Goal: Information Seeking & Learning: Find specific page/section

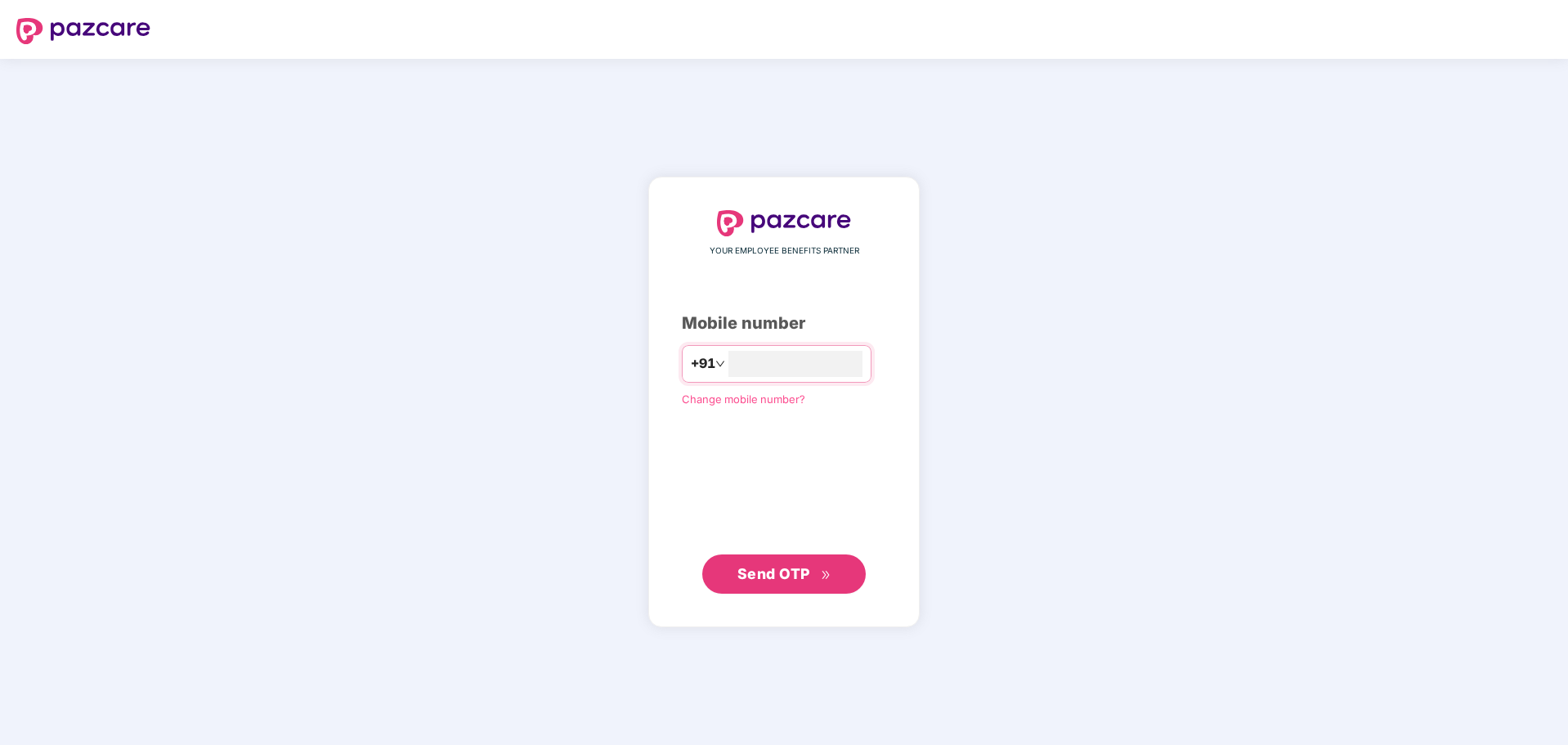
type input "**********"
click at [791, 568] on span "Send OTP" at bounding box center [774, 573] width 73 height 17
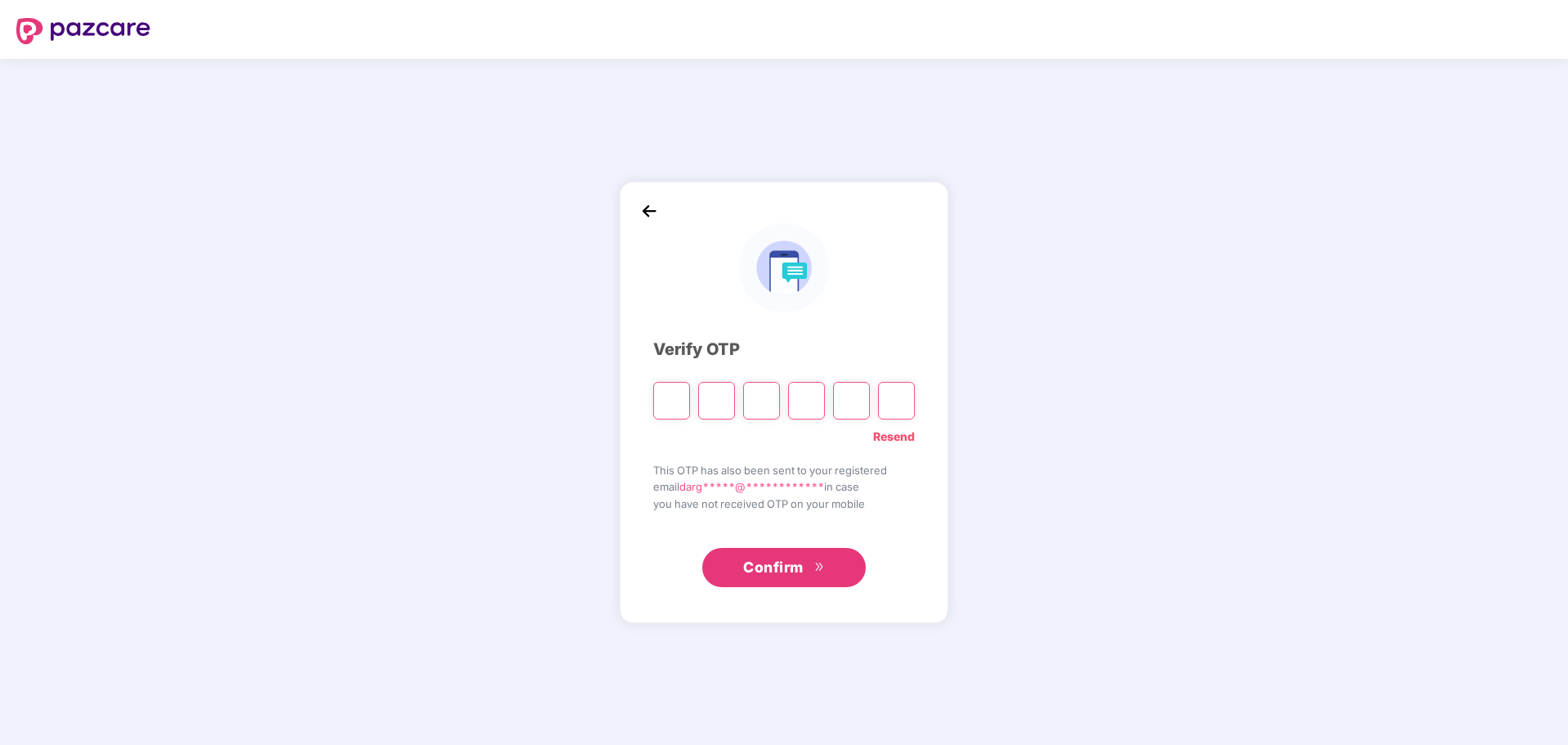
type input "*"
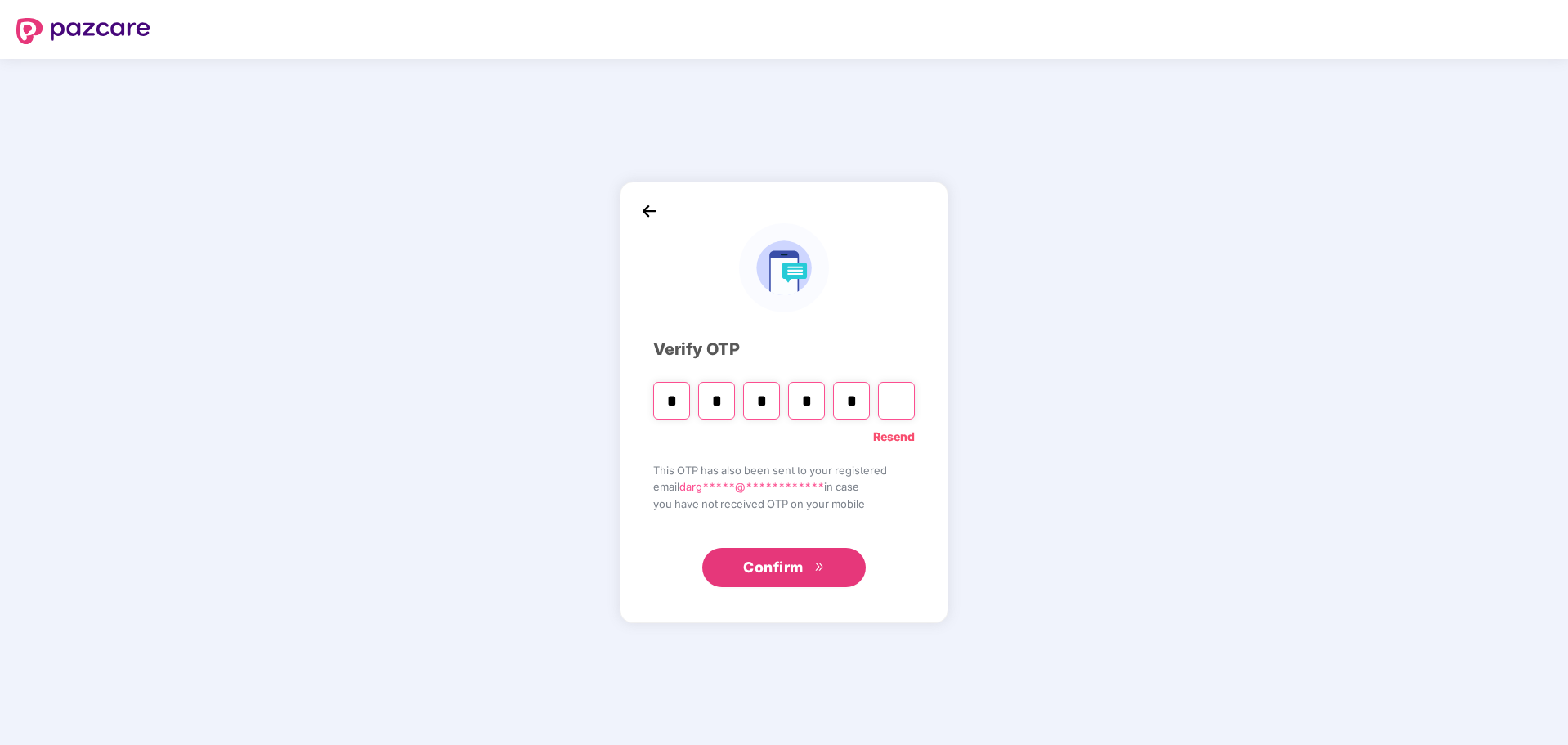
type input "*"
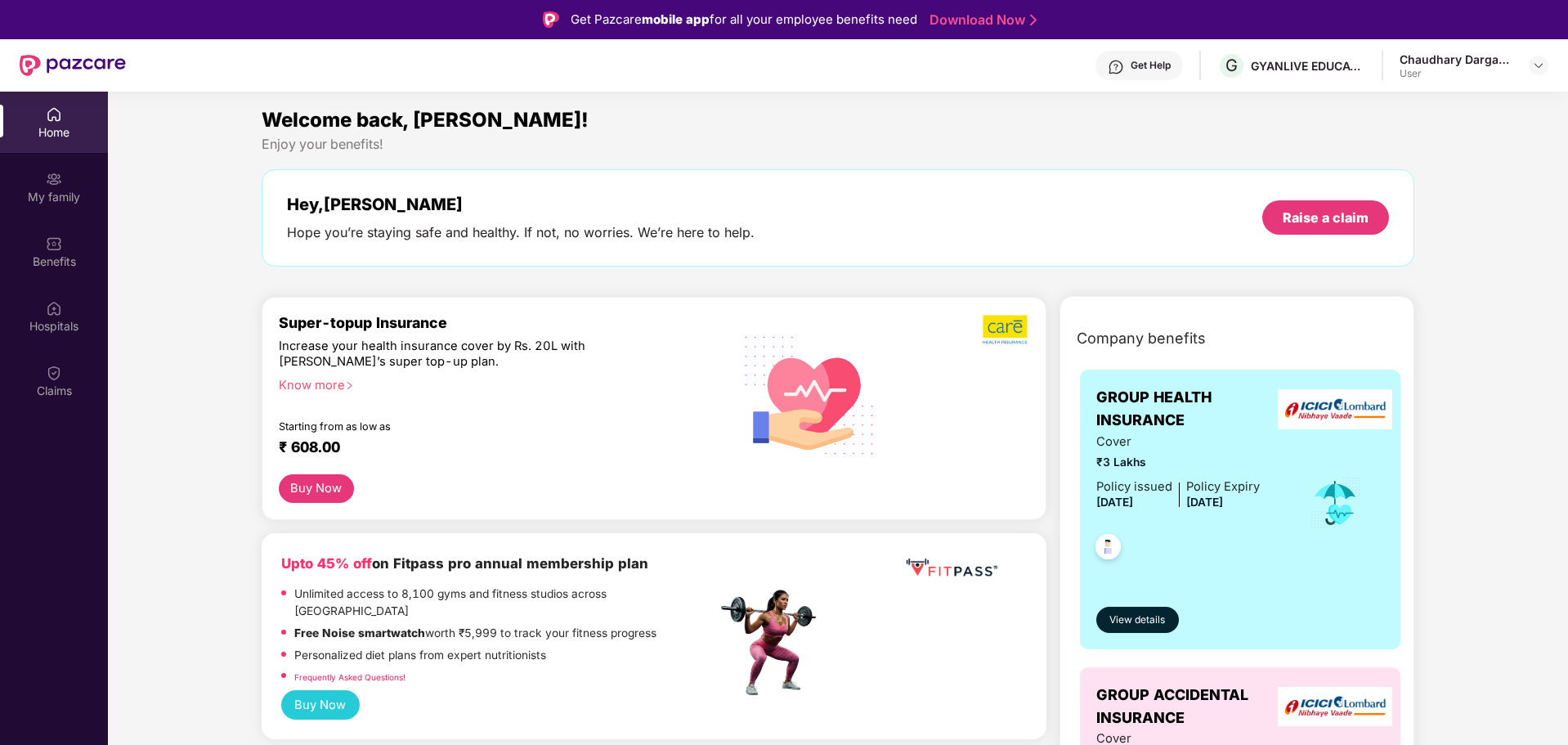
click at [1500, 75] on div "User" at bounding box center [1457, 73] width 115 height 13
drag, startPoint x: 1557, startPoint y: 68, endPoint x: 1514, endPoint y: 61, distance: 43.6
click at [1547, 68] on header "Get Help G GYANLIVE EDUCATION PRIVATE LIMITED Chaudhary Dargabhai Jesungbhai Us…" at bounding box center [784, 65] width 1568 height 52
click at [1532, 65] on img at bounding box center [1538, 65] width 13 height 13
click at [1422, 373] on div "Company benefits GROUP HEALTH INSURANCE Cover ₹3 Lakhs Policy issued 24 July 20…" at bounding box center [1237, 651] width 426 height 667
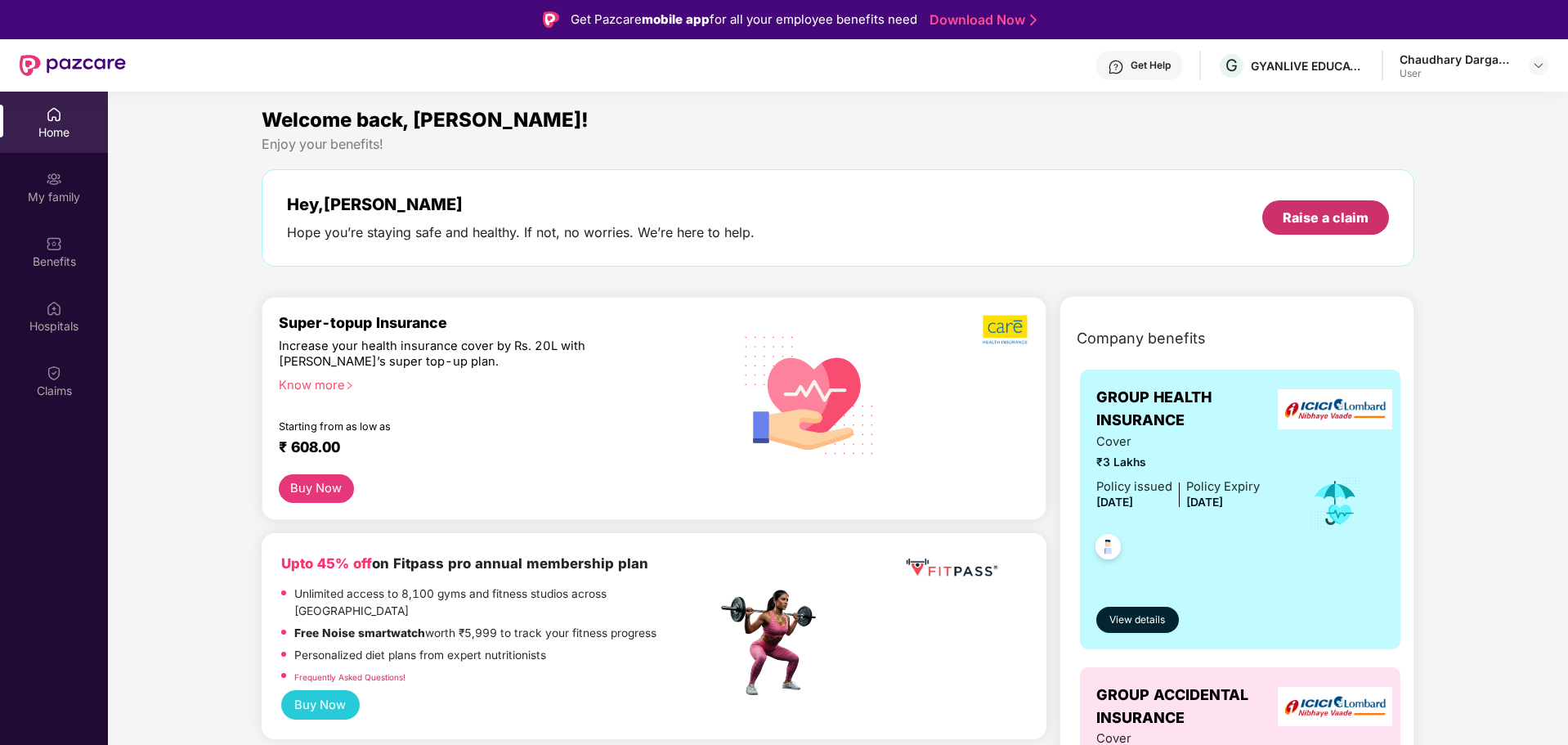
click at [1305, 214] on div "Raise a claim" at bounding box center [1326, 218] width 85 height 18
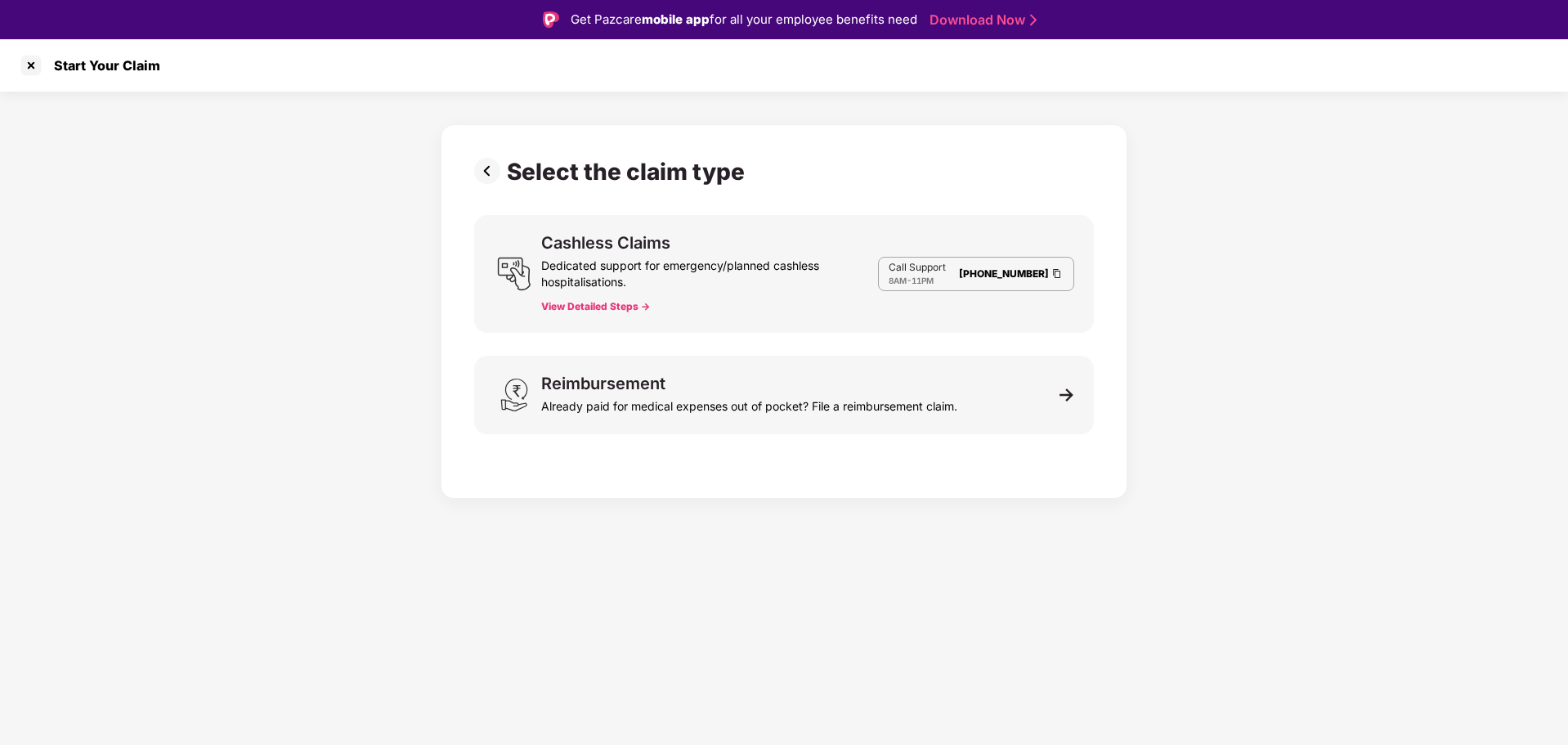
click at [627, 307] on button "View Detailed Steps ->" at bounding box center [595, 306] width 108 height 13
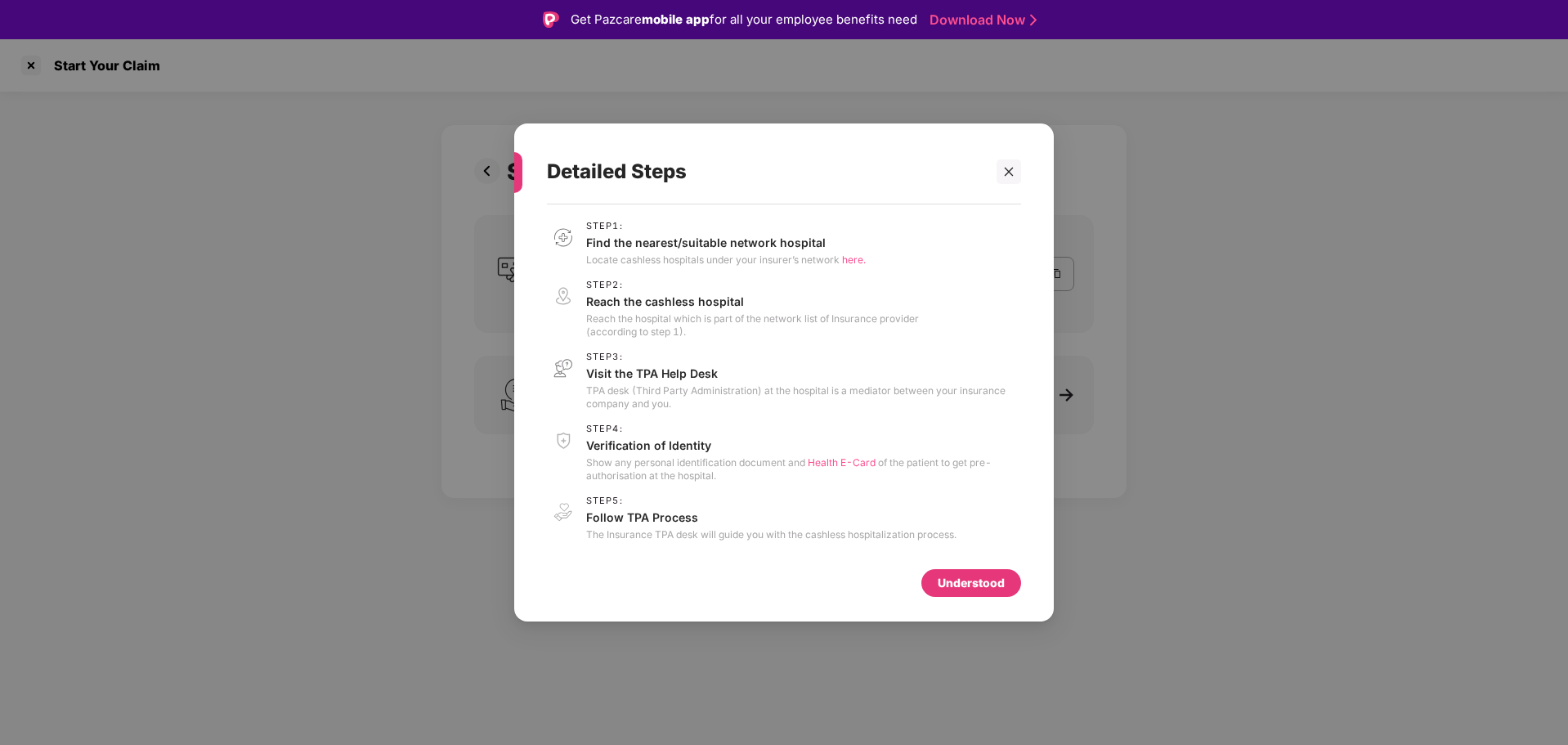
click at [863, 264] on span "here." at bounding box center [854, 260] width 24 height 12
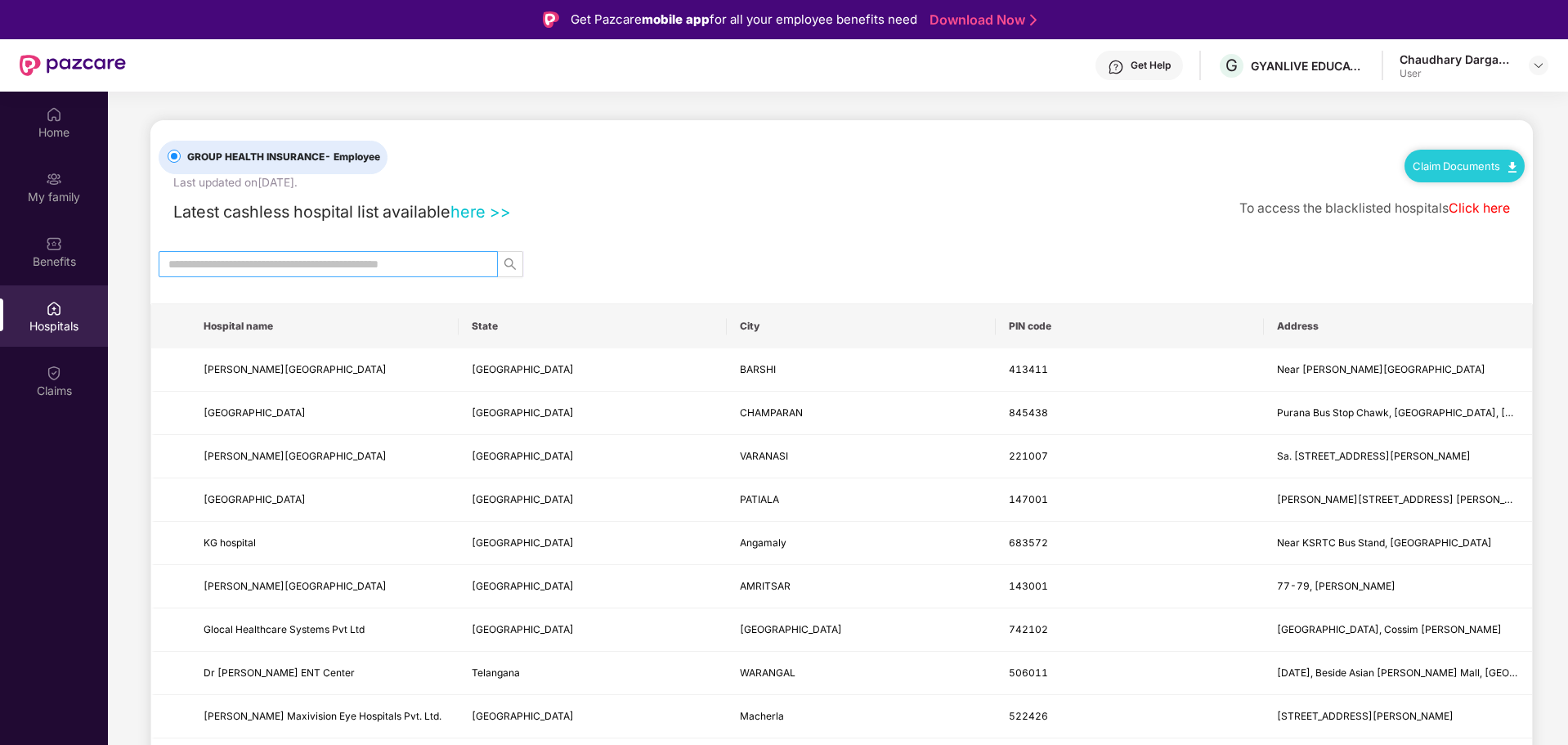
click at [318, 259] on input "text" at bounding box center [322, 264] width 307 height 18
type input "*******"
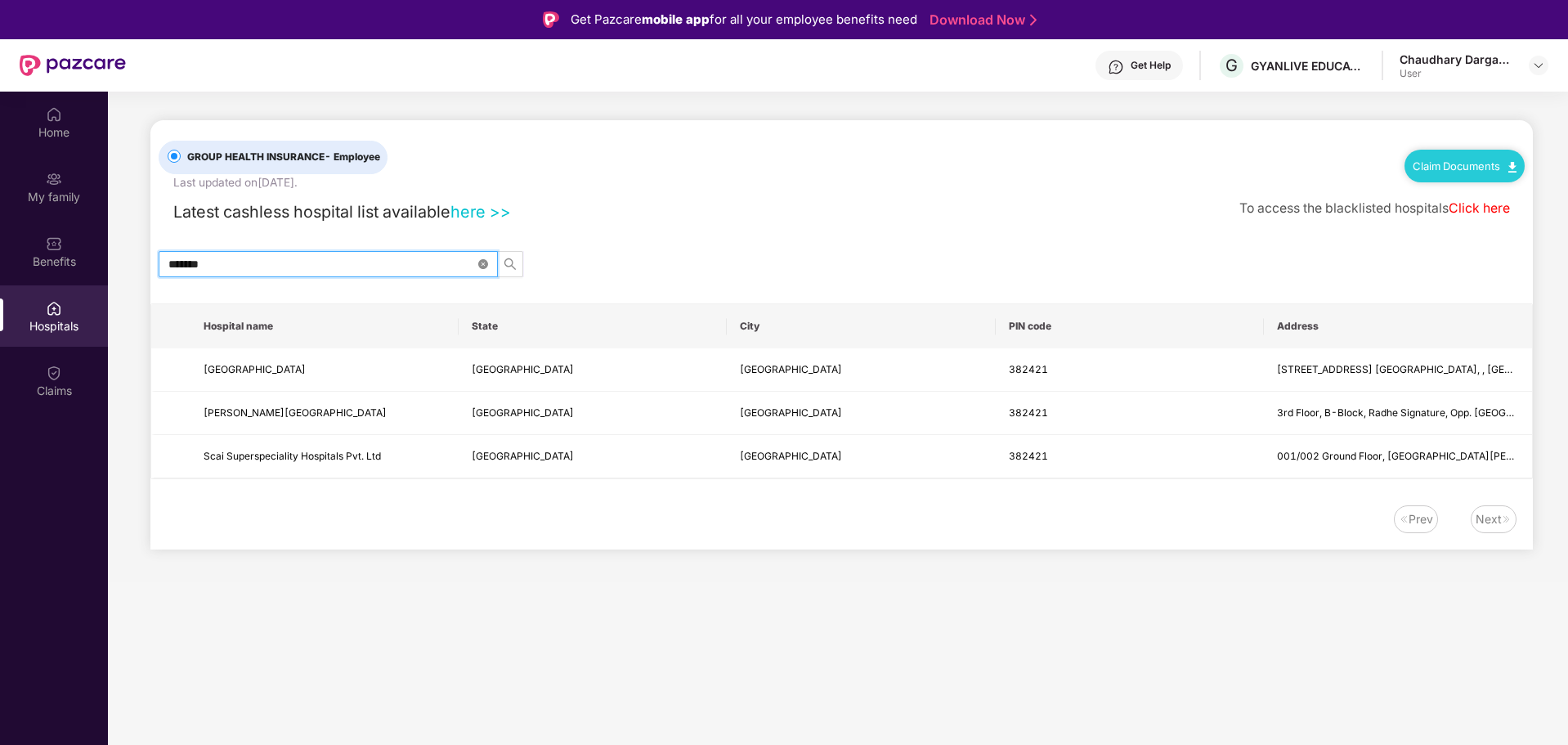
click at [487, 261] on icon "close-circle" at bounding box center [483, 264] width 10 height 10
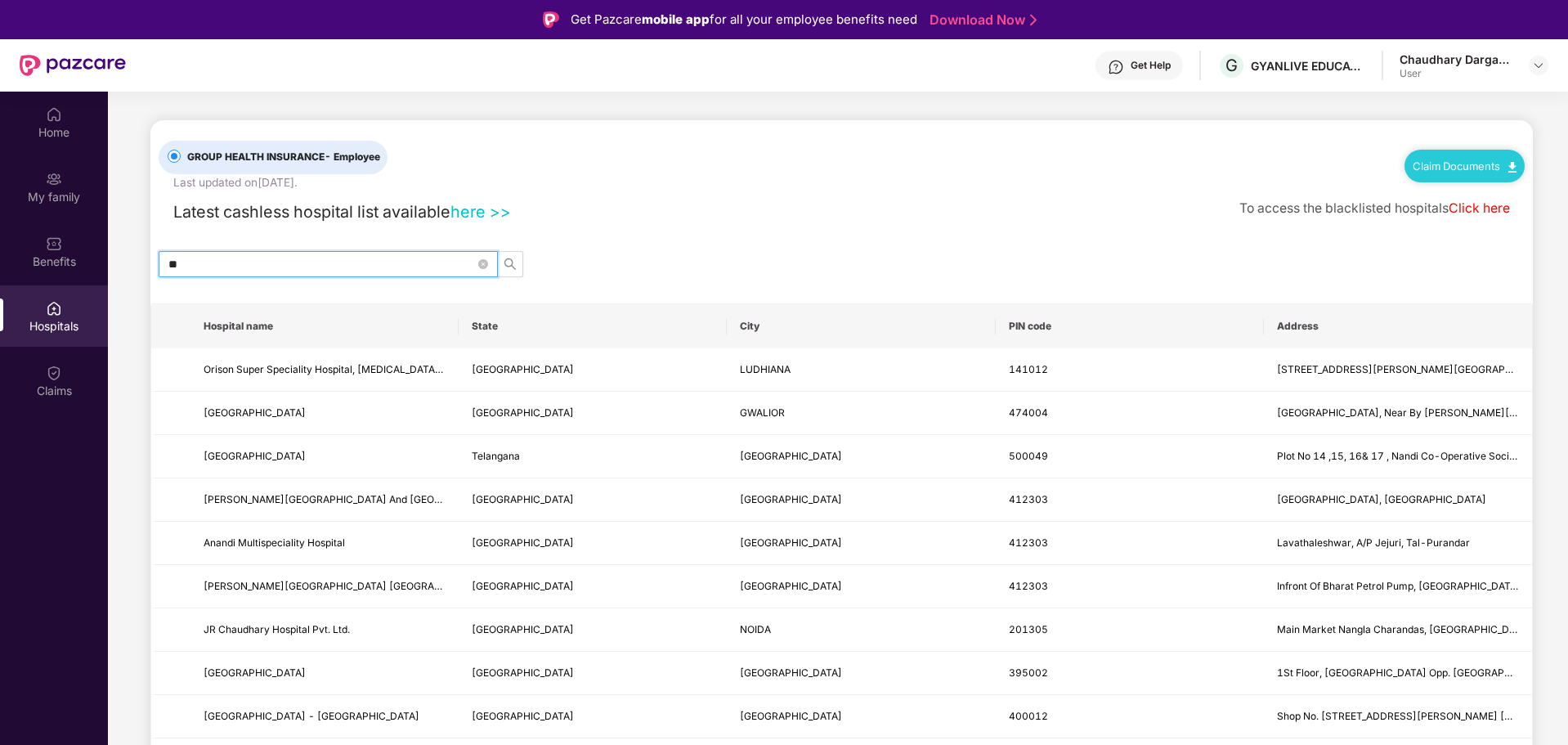
type input "*"
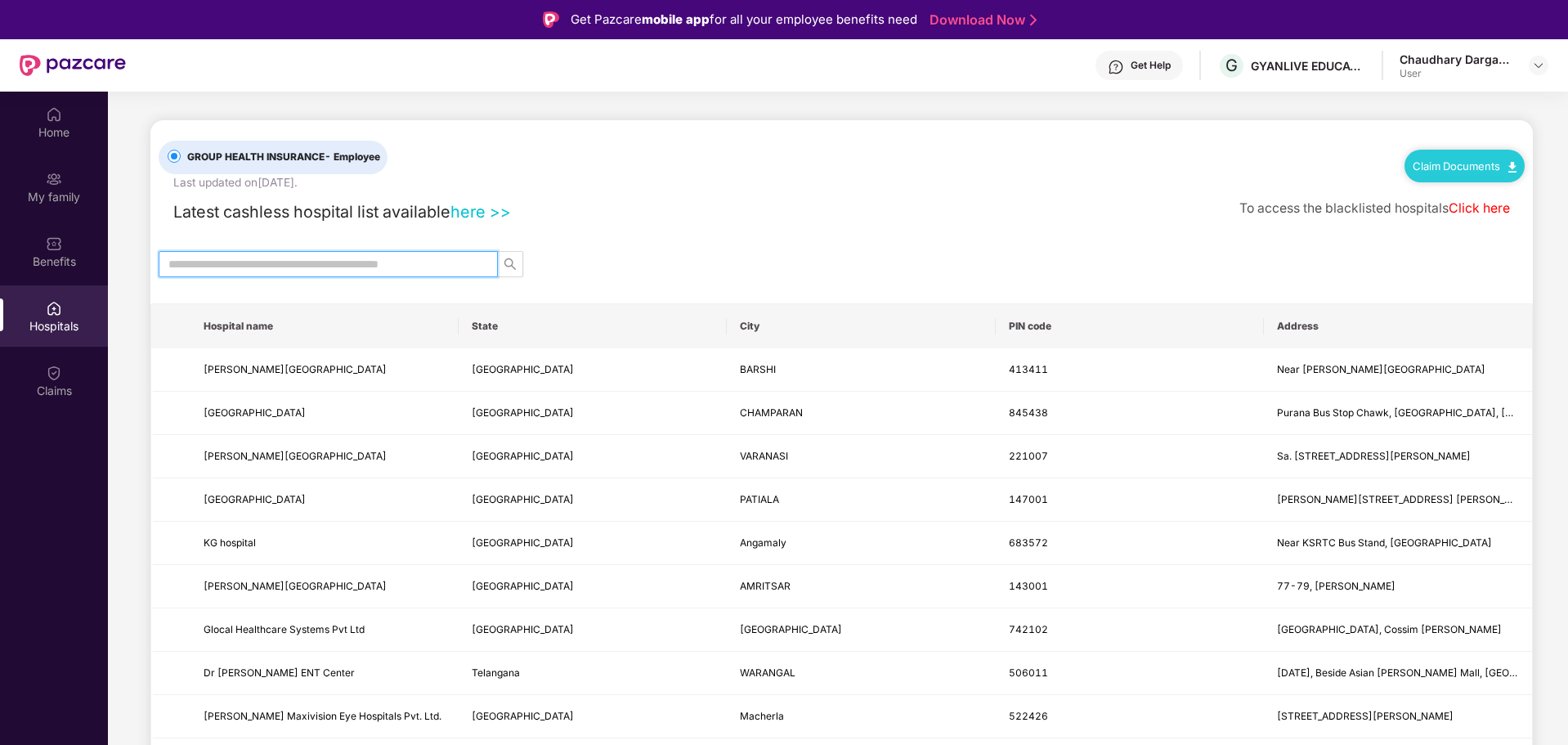
click at [415, 264] on input "text" at bounding box center [322, 264] width 307 height 18
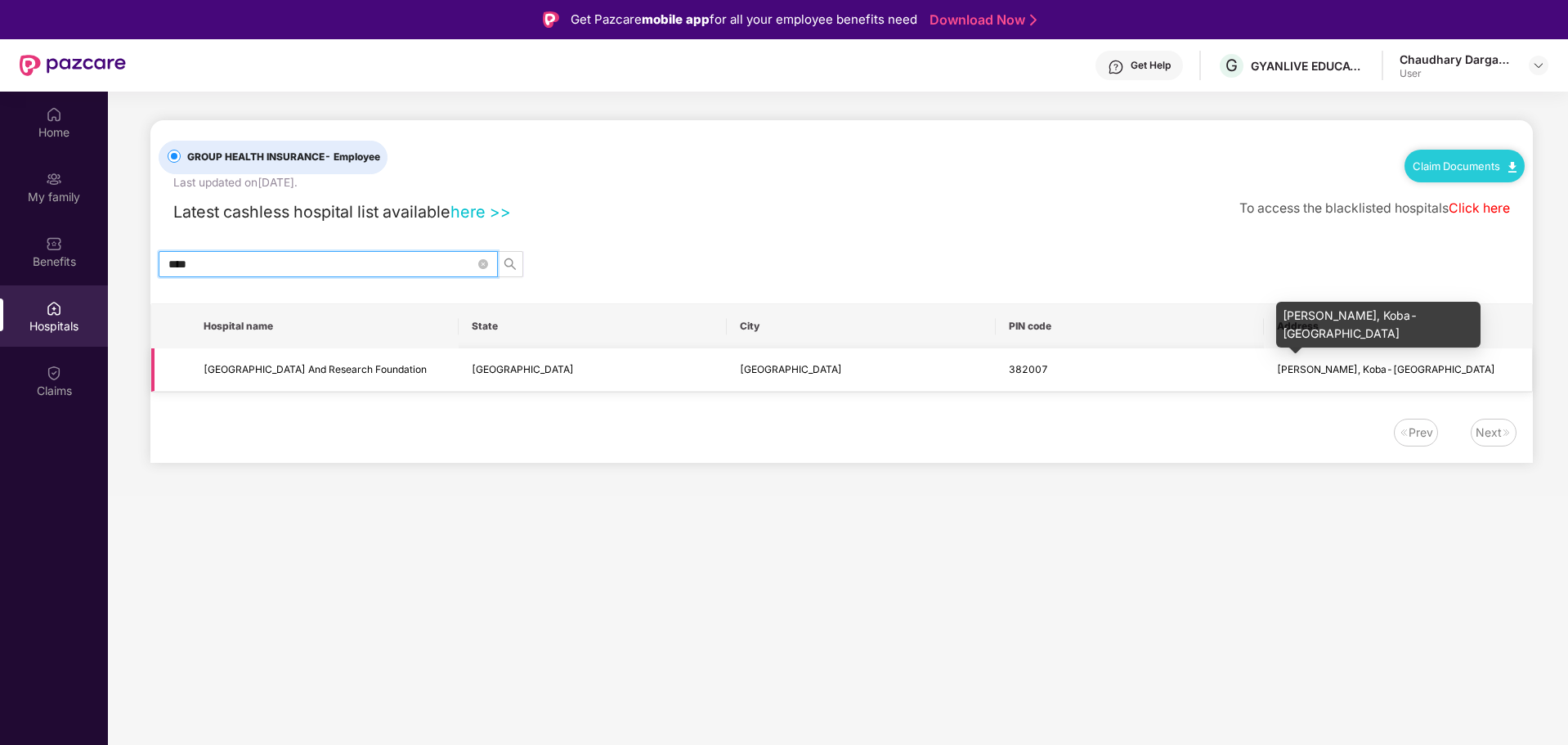
type input "****"
click at [1331, 371] on span "Beside Swaminarayan Dham, Koba-Gandhinagar Highway" at bounding box center [1386, 369] width 219 height 12
click at [1403, 371] on span "Beside Swaminarayan Dham, Koba-Gandhinagar Highway" at bounding box center [1386, 369] width 219 height 12
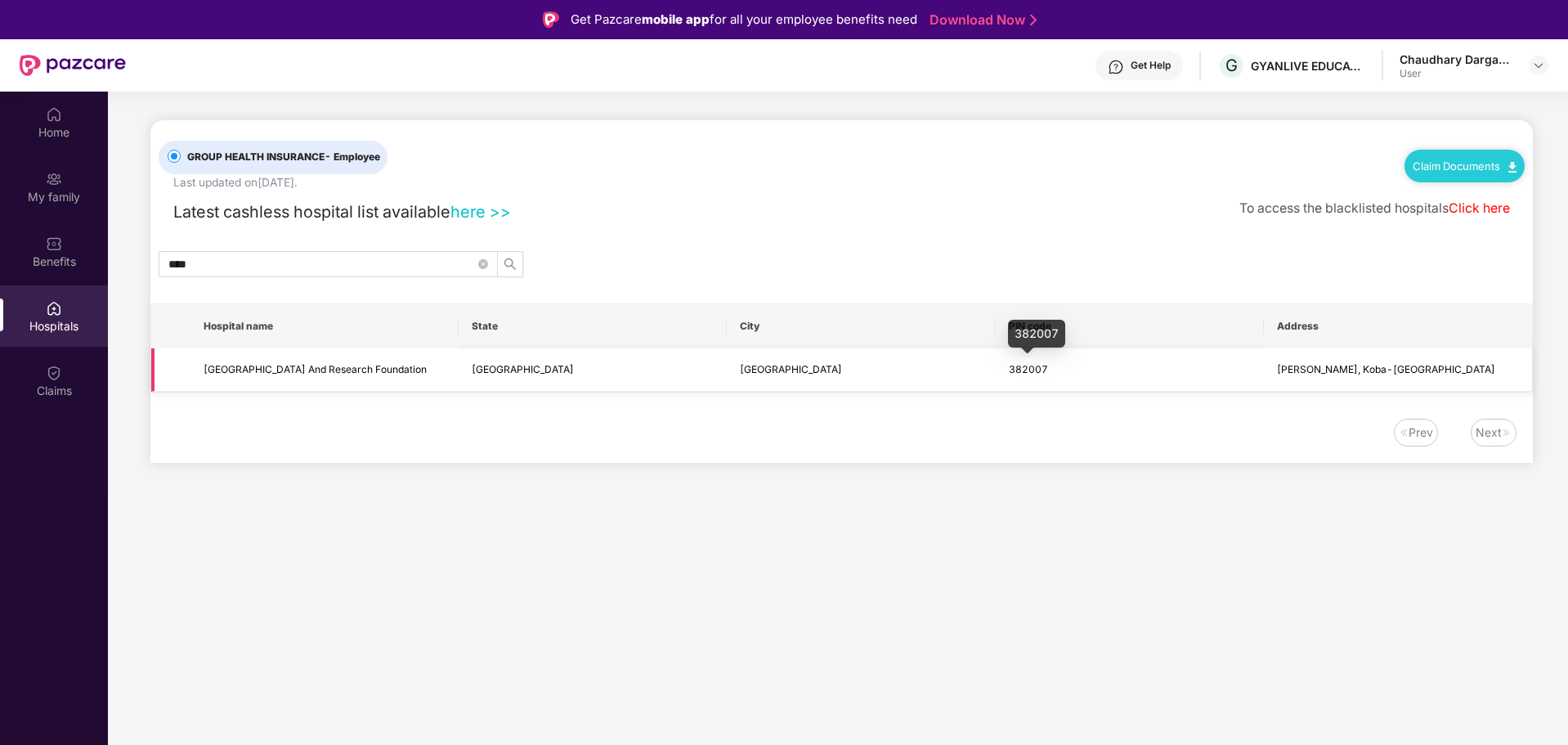
click at [996, 374] on td "382007" at bounding box center [1130, 369] width 268 height 43
click at [1329, 374] on span "Beside Swaminarayan Dham, Koba-Gandhinagar Highway" at bounding box center [1386, 369] width 219 height 12
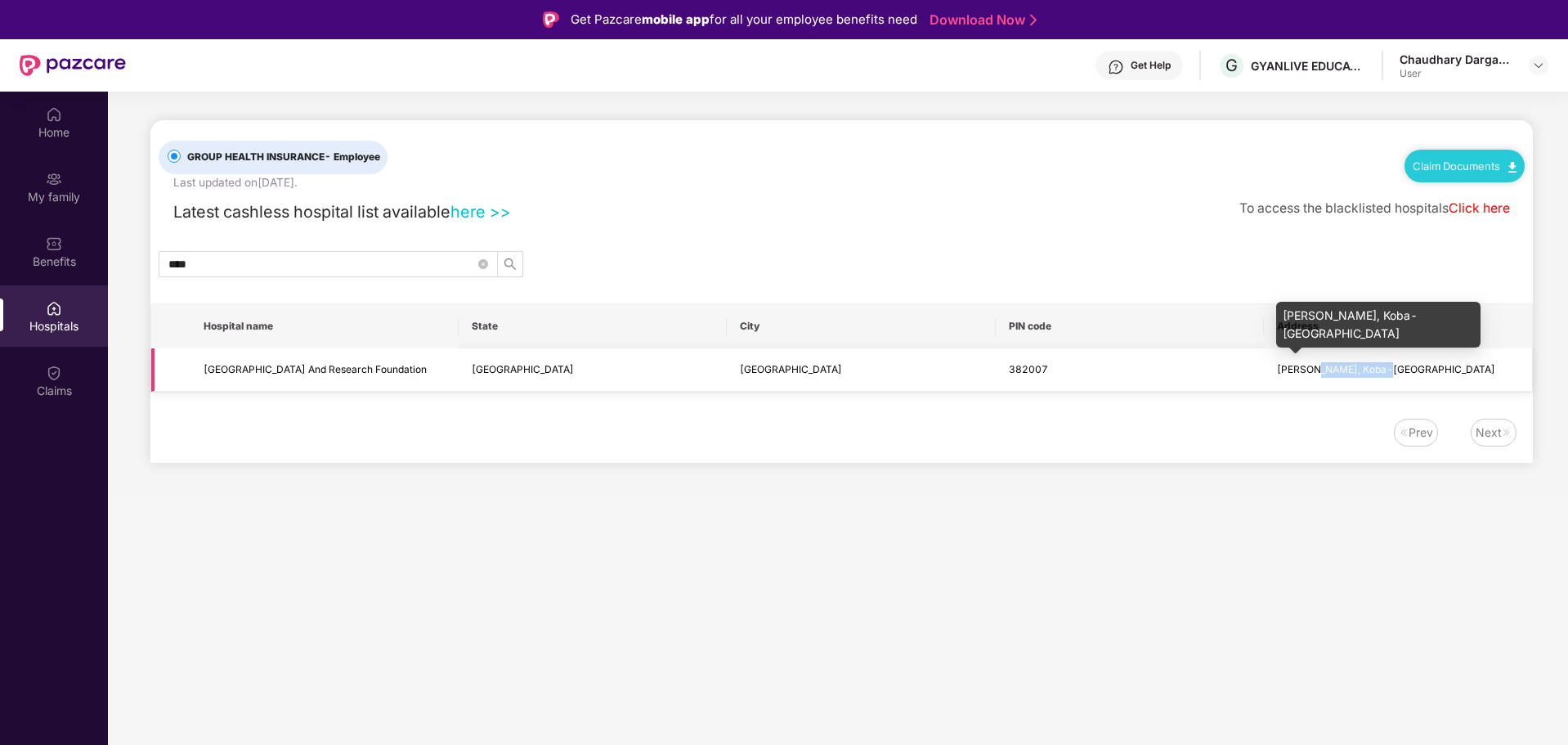
click at [1331, 373] on span "Beside Swaminarayan Dham, Koba-Gandhinagar Highway" at bounding box center [1386, 369] width 219 height 12
click at [1258, 369] on td "382007" at bounding box center [1130, 369] width 268 height 43
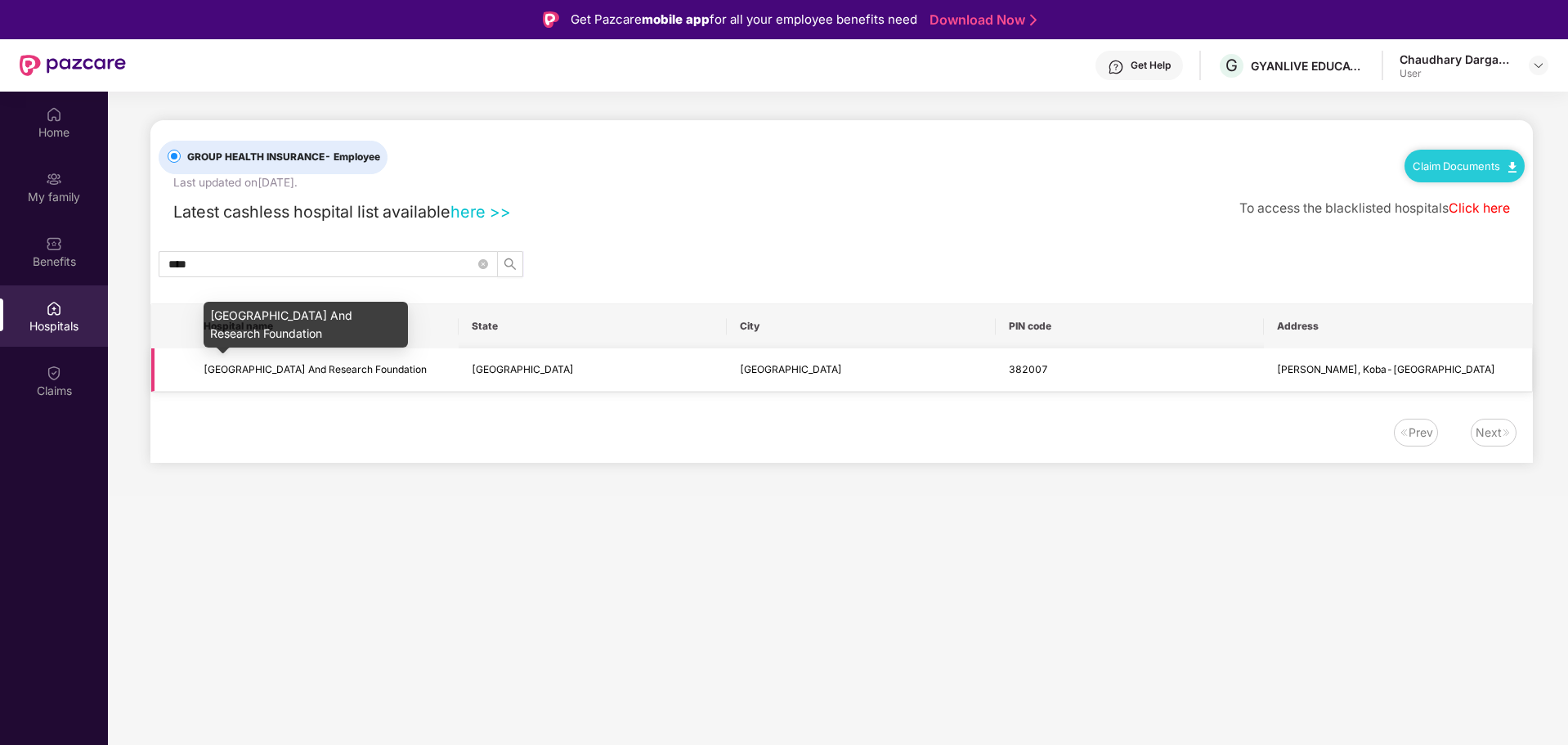
click at [246, 374] on span "SMVS Swaminarayan Hospital And Research Foundation" at bounding box center [315, 369] width 223 height 12
click at [525, 375] on td "[GEOGRAPHIC_DATA]" at bounding box center [592, 369] width 268 height 43
click at [279, 362] on span "SMVS Swaminarayan Hospital And Research Foundation" at bounding box center [324, 370] width 242 height 16
click at [1421, 369] on span "Beside Swaminarayan Dham, Koba-Gandhinagar Highway" at bounding box center [1386, 369] width 219 height 12
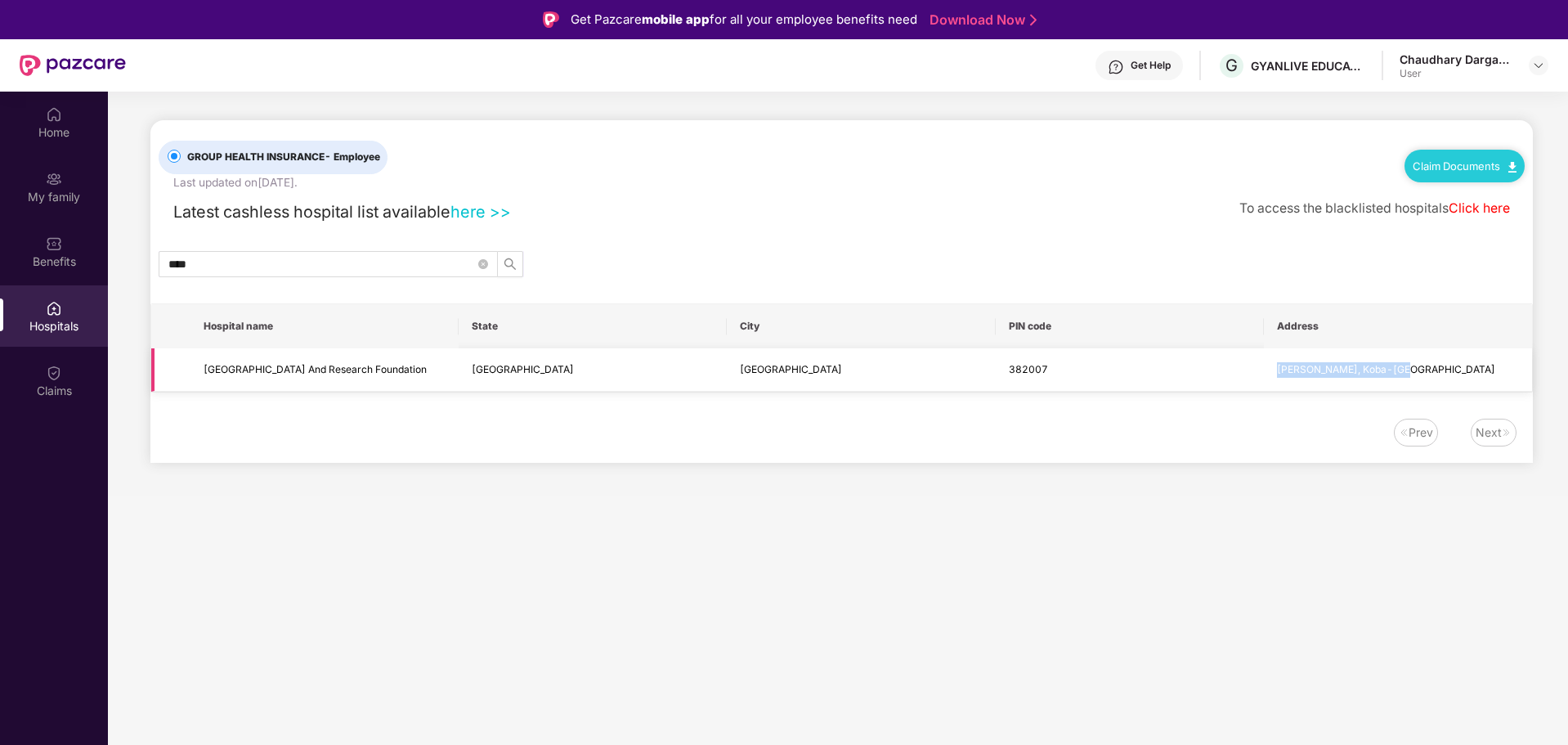
drag, startPoint x: 1404, startPoint y: 371, endPoint x: 1222, endPoint y: 389, distance: 182.9
click at [1222, 389] on tr "SMVS Swaminarayan Hospital And Research Foundation Gujarat Gandhinagar 382007 B…" at bounding box center [842, 369] width 1381 height 43
click at [1221, 377] on td "382007" at bounding box center [1130, 369] width 268 height 43
drag, startPoint x: 200, startPoint y: 362, endPoint x: 1537, endPoint y: 376, distance: 1337.1
click at [1537, 376] on main "GROUP HEALTH INSURANCE - Employee Last updated on 8 May 2025 . Claim Documents …" at bounding box center [837, 294] width 1460 height 404
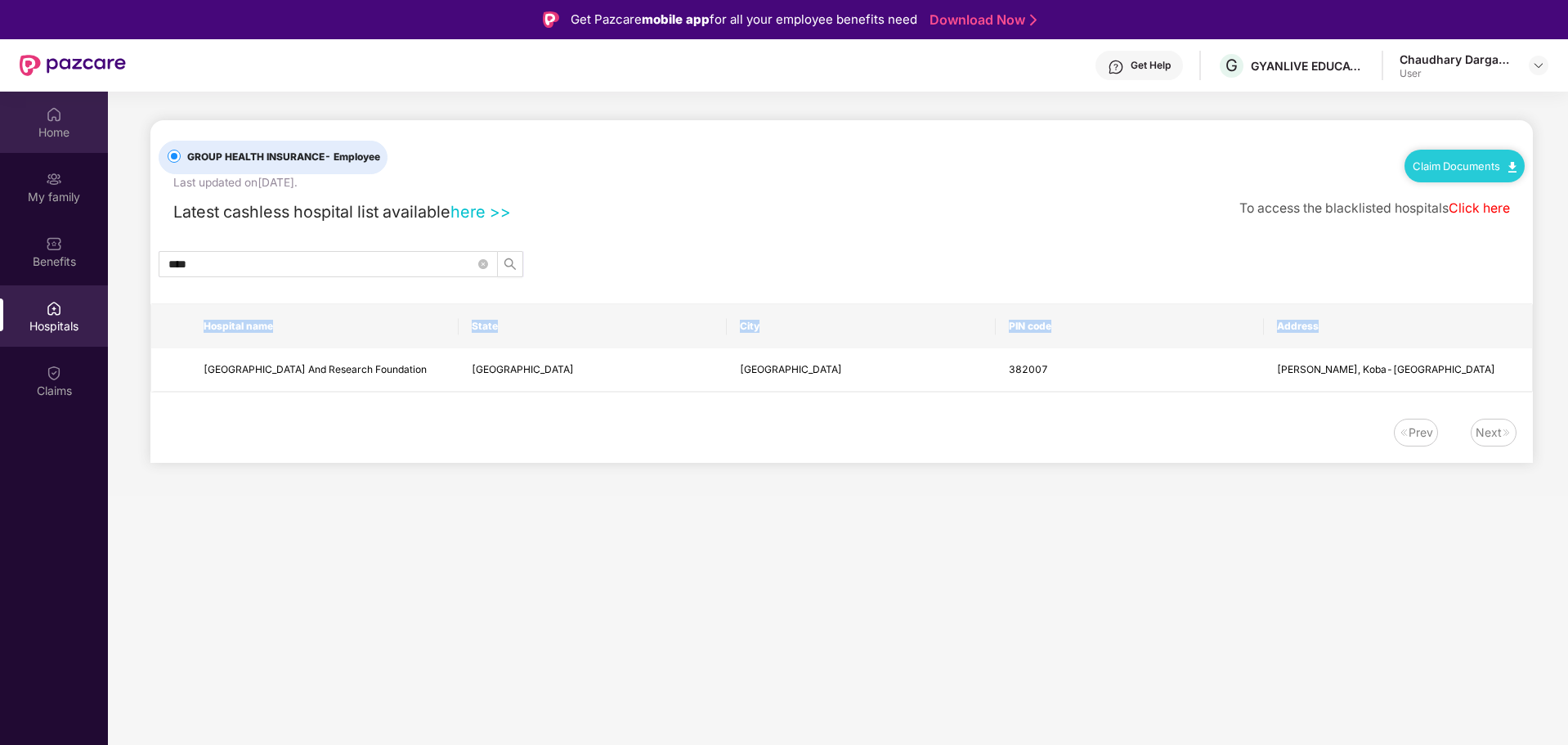
click at [59, 115] on img at bounding box center [54, 115] width 17 height 17
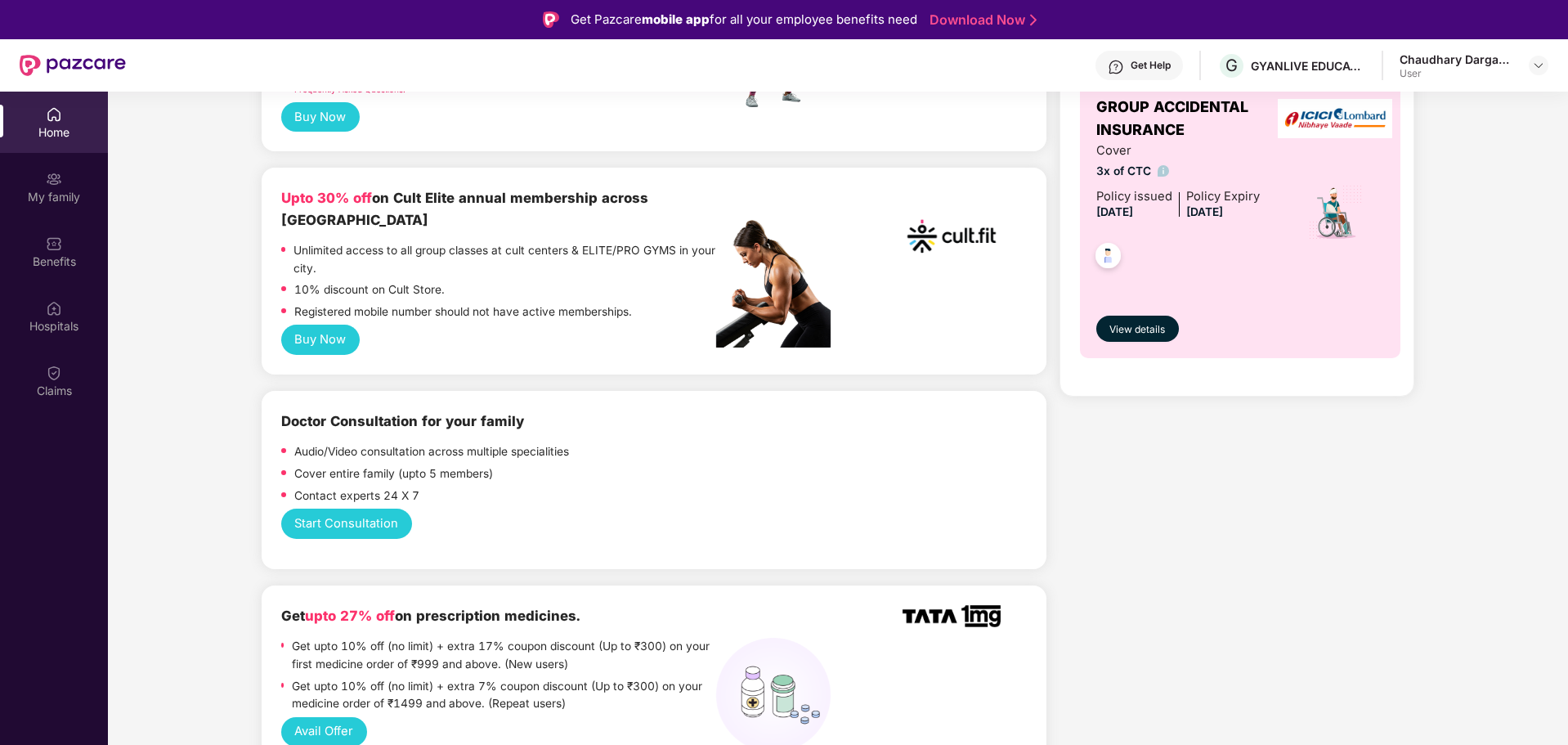
scroll to position [736, 0]
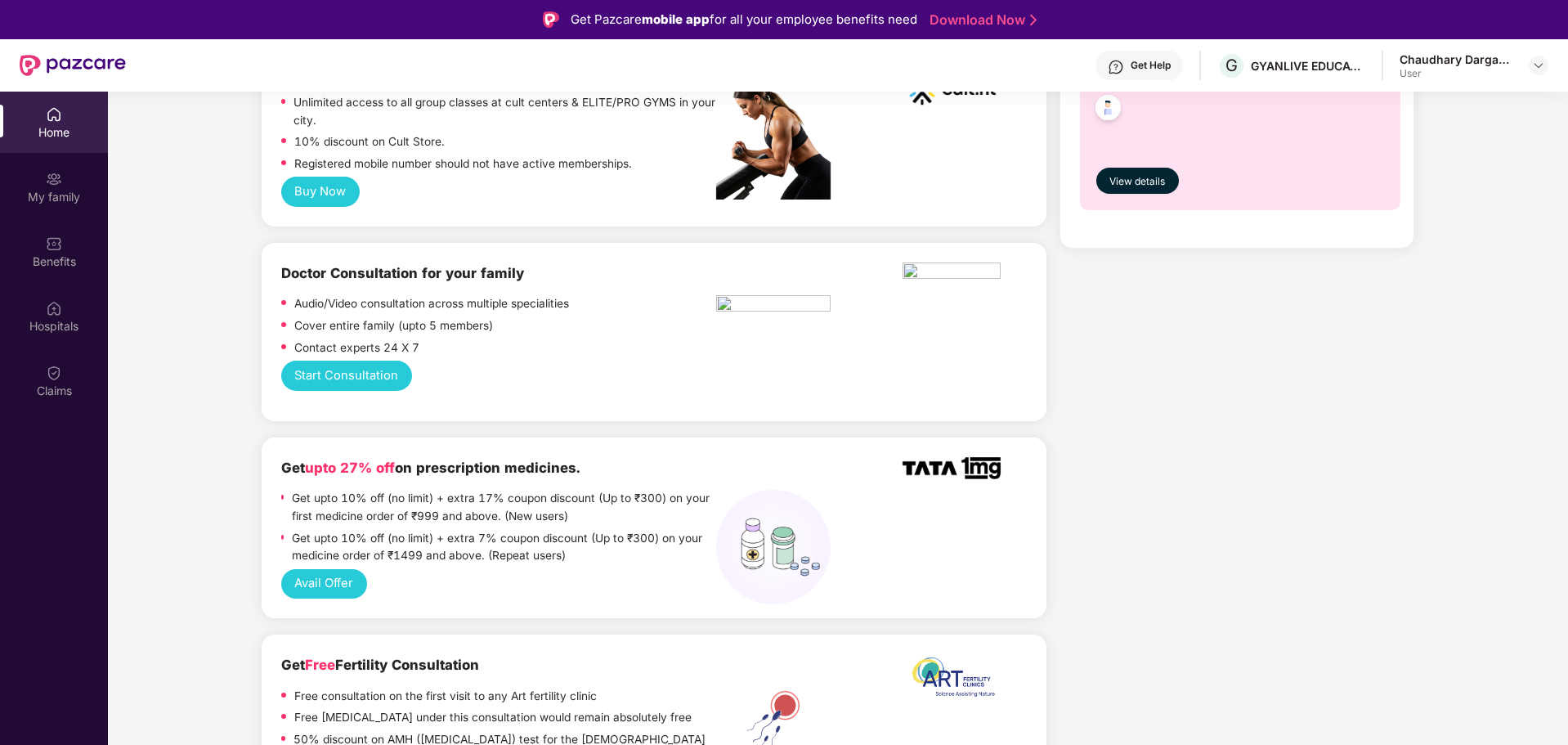
click at [362, 361] on button "Start Consultation" at bounding box center [346, 376] width 130 height 30
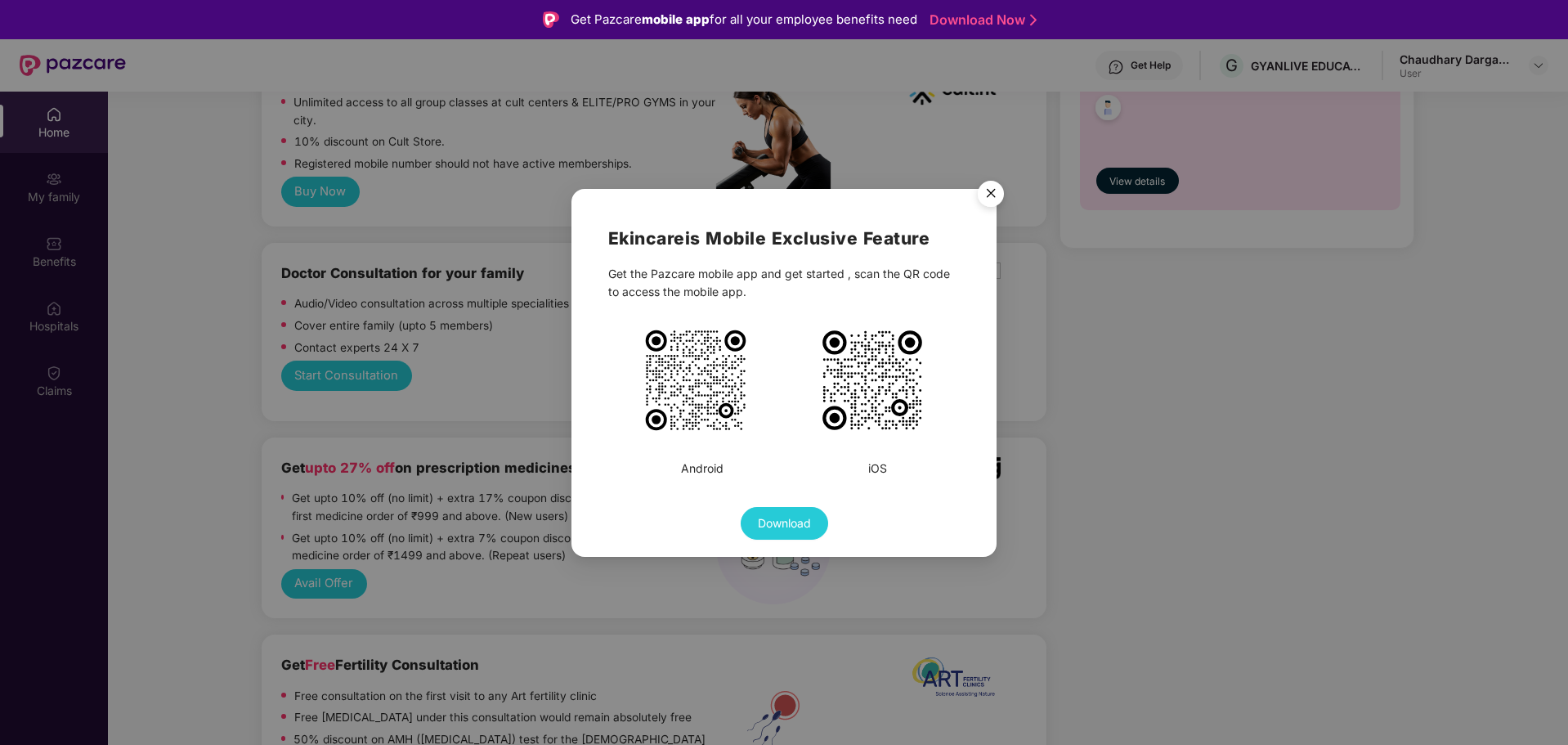
click at [991, 176] on img "Close" at bounding box center [991, 197] width 46 height 46
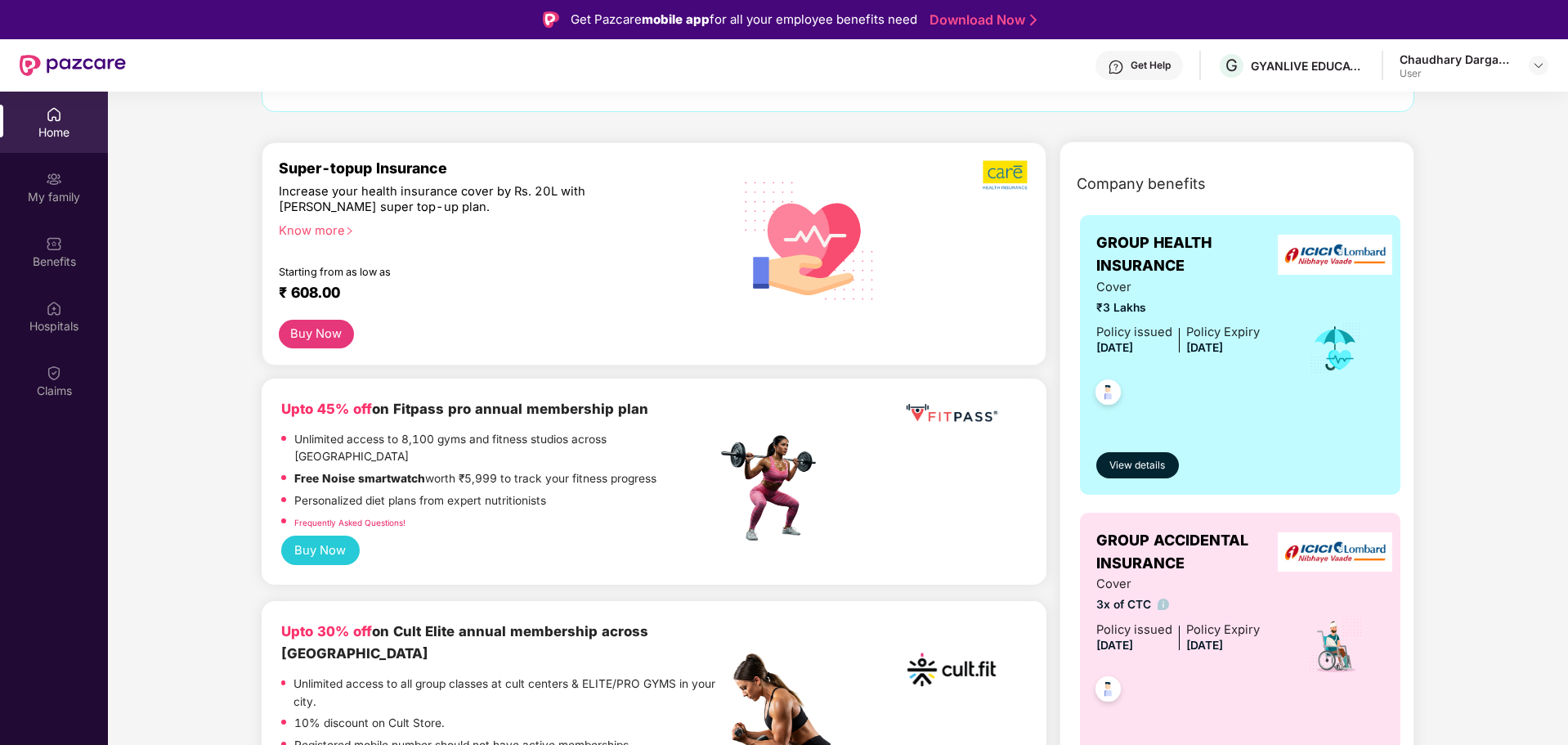
scroll to position [164, 0]
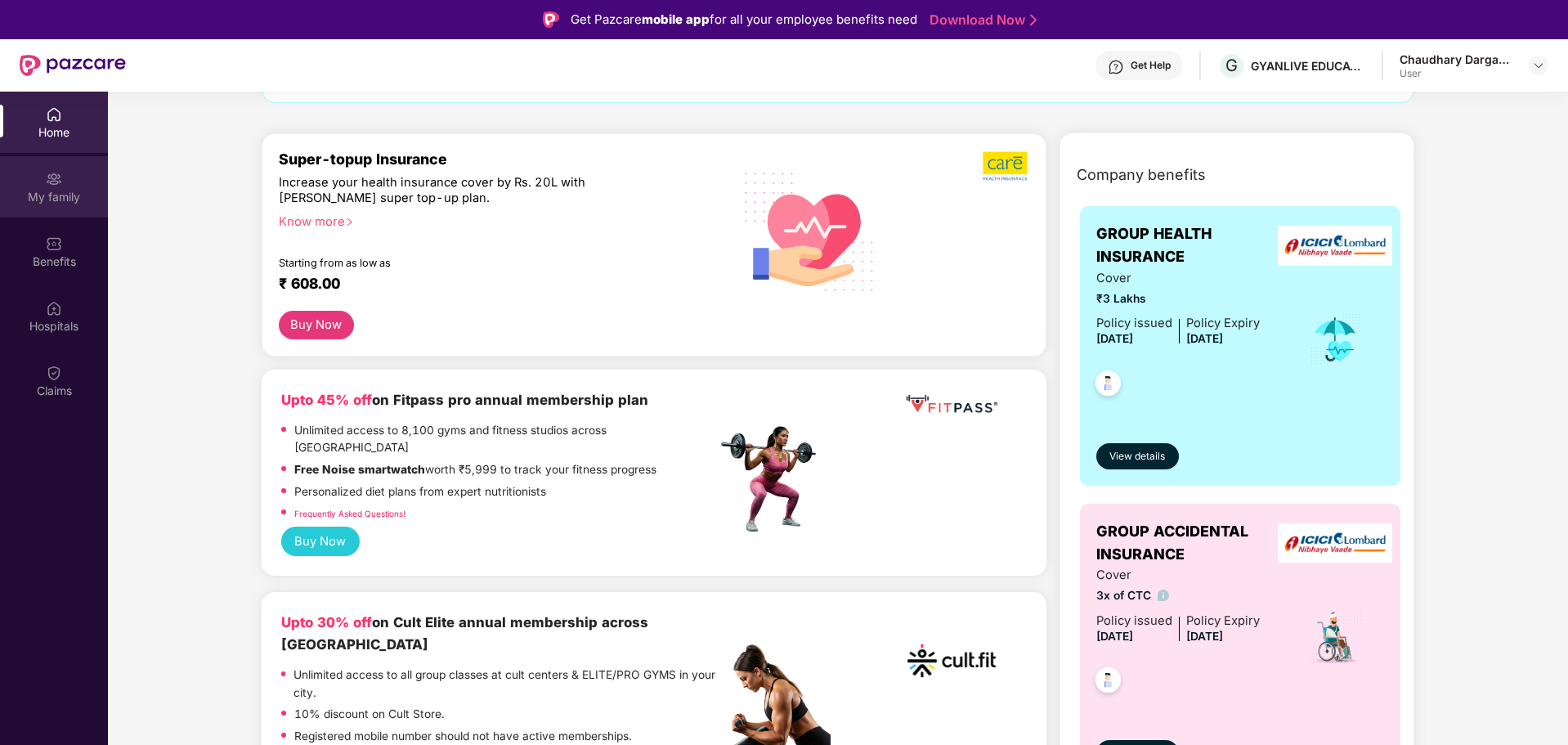
click at [53, 189] on div "My family" at bounding box center [54, 197] width 108 height 17
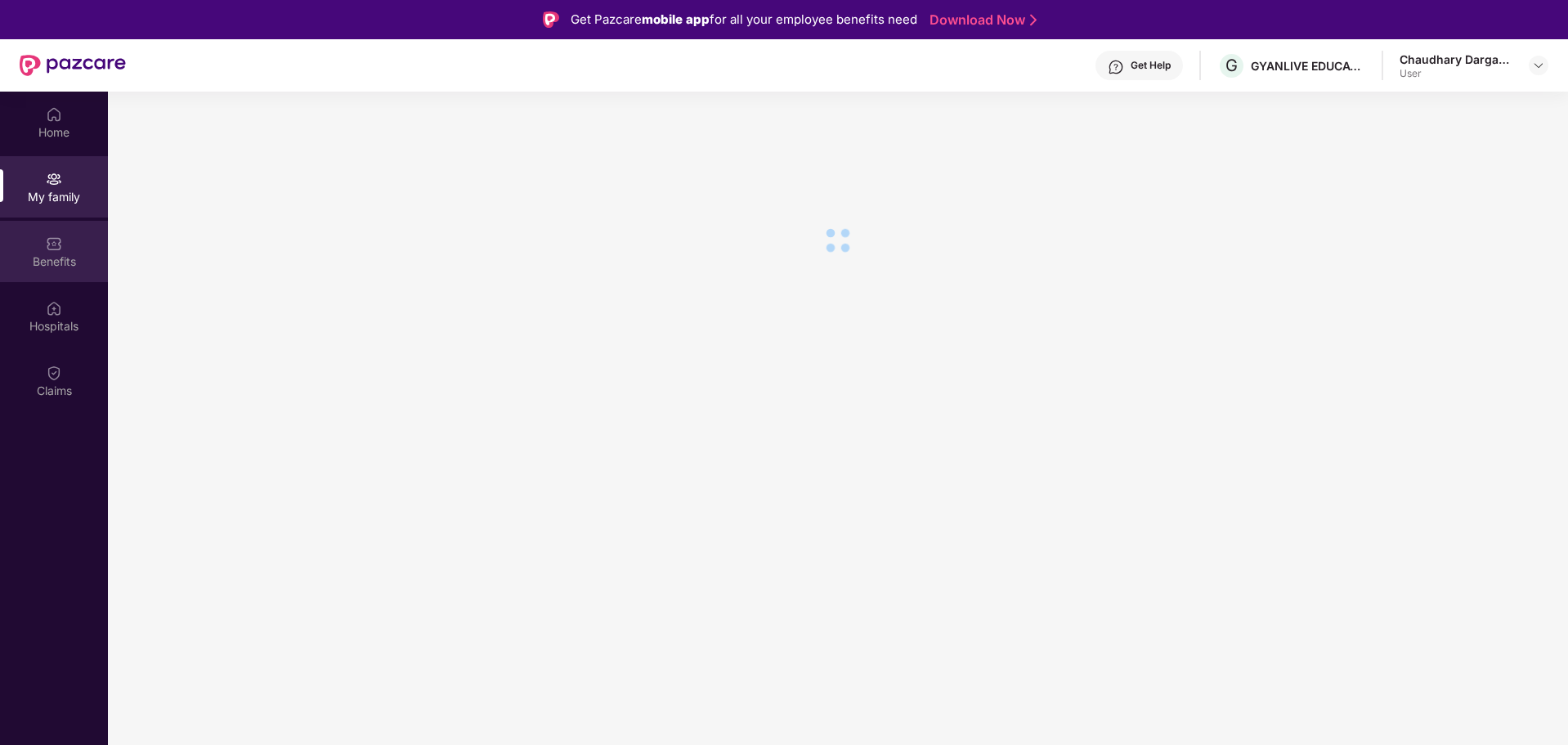
click at [45, 241] on div "Benefits" at bounding box center [54, 251] width 108 height 62
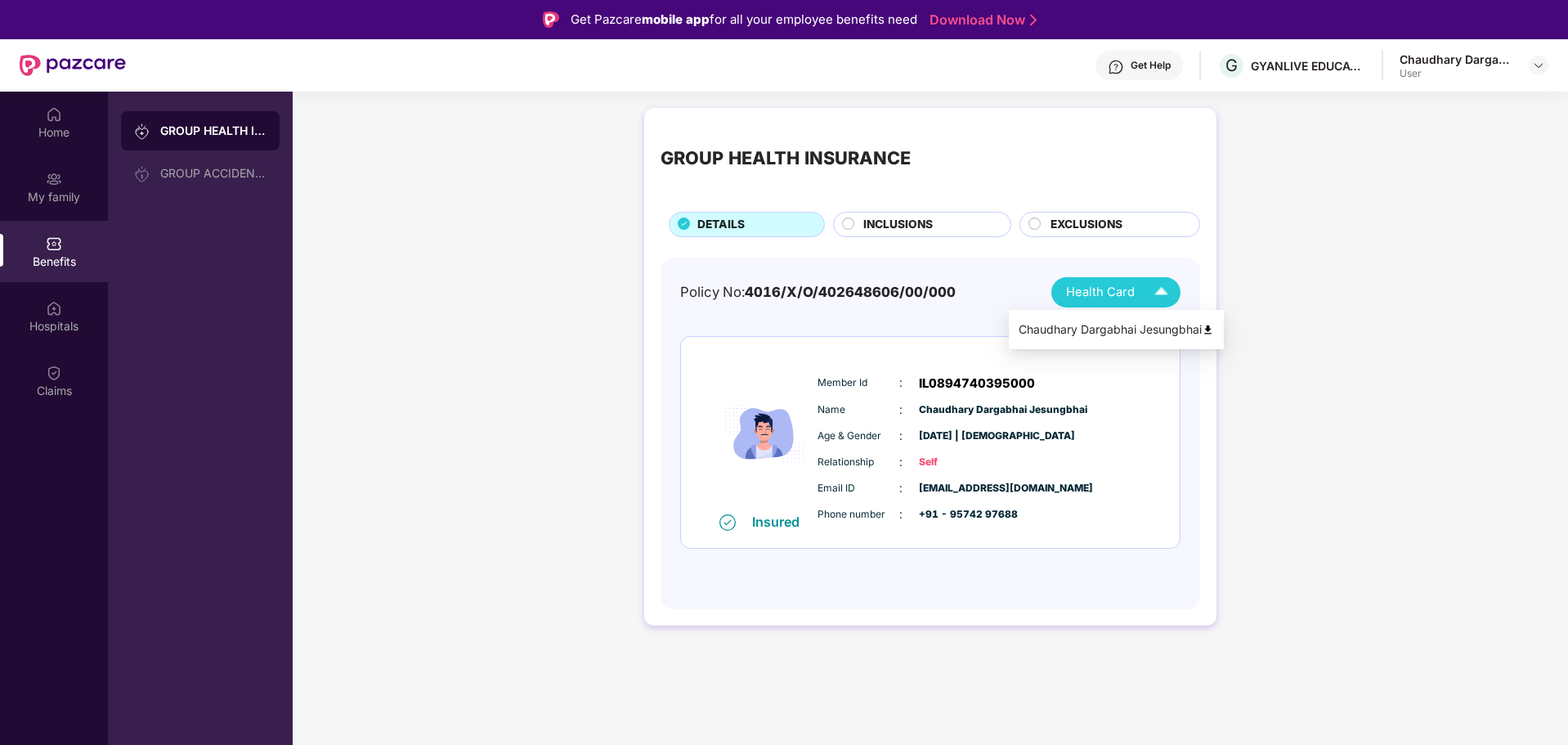
click at [1141, 301] on div "Health Card" at bounding box center [1121, 292] width 109 height 28
click at [1182, 330] on div "Policy No: 4016/X/O/402648606/00/000 Health Card Insured Member Id : IL08947403…" at bounding box center [931, 434] width 539 height 353
click at [1143, 298] on div "Health Card" at bounding box center [1121, 292] width 109 height 28
click at [1169, 324] on div "Chaudhary Dargabhai Jesungbhai" at bounding box center [1117, 330] width 196 height 18
click at [62, 130] on div "Home" at bounding box center [54, 132] width 108 height 17
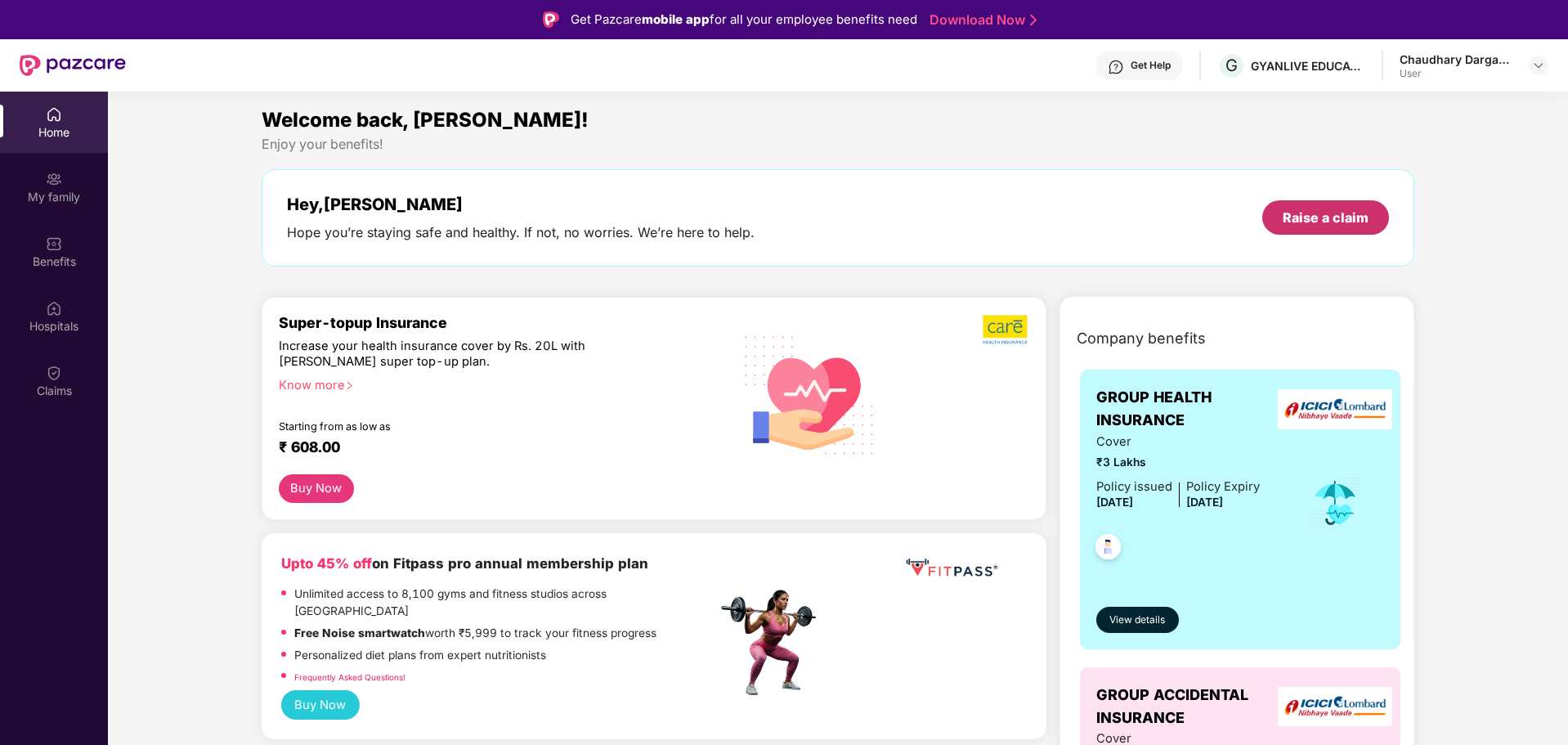
click at [1327, 232] on div "Raise a claim" at bounding box center [1326, 217] width 127 height 34
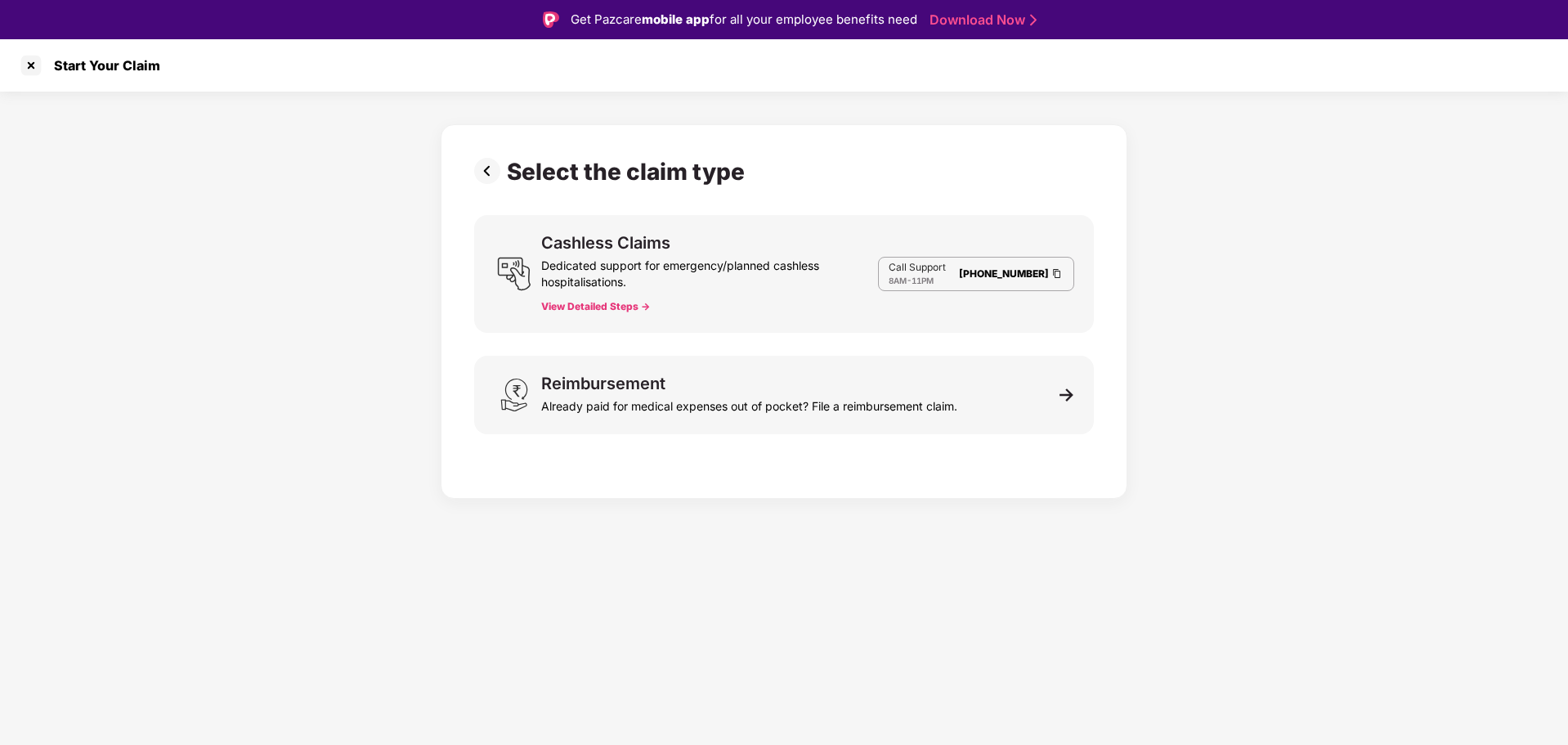
click at [593, 302] on button "View Detailed Steps ->" at bounding box center [595, 306] width 108 height 13
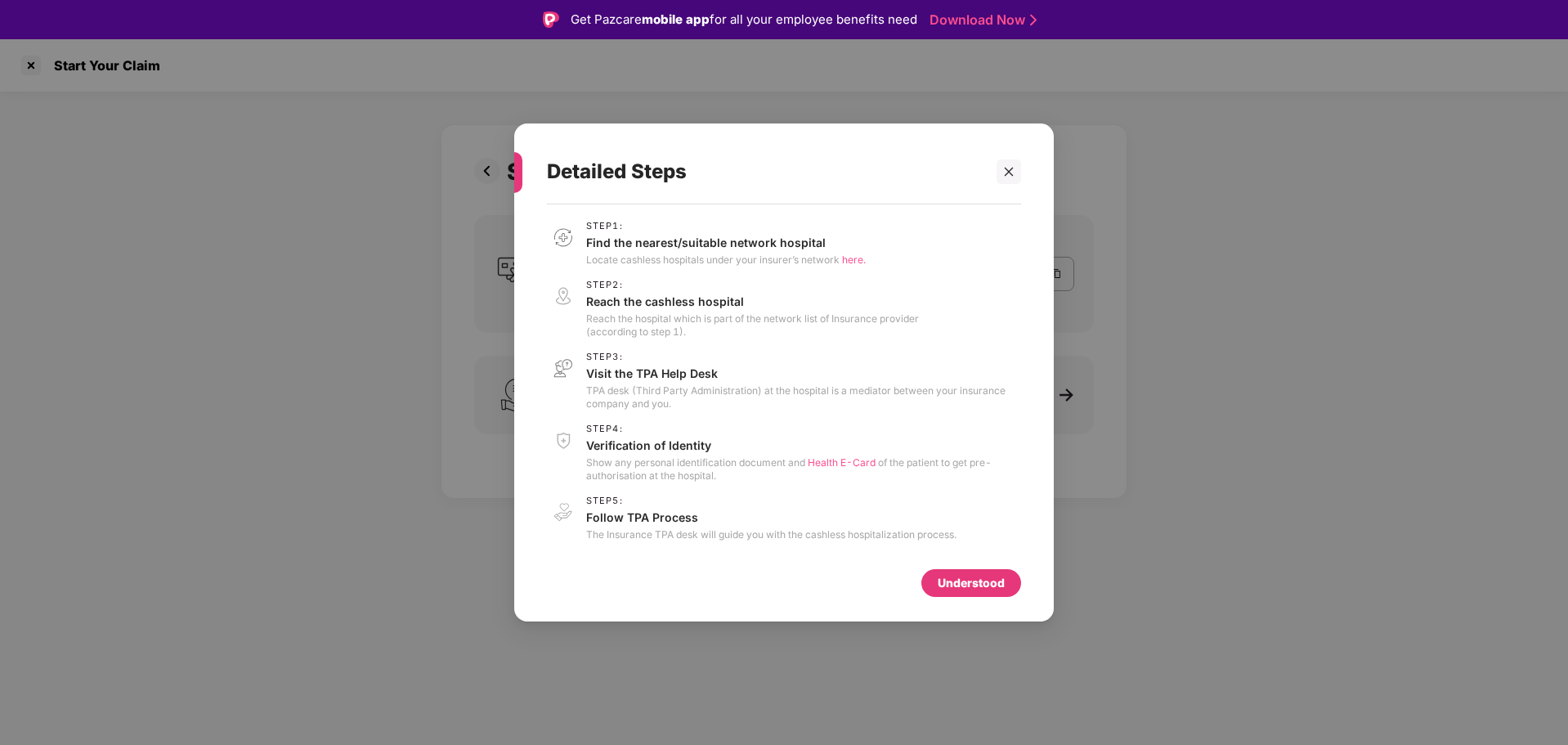
click at [854, 257] on span "here." at bounding box center [854, 260] width 24 height 12
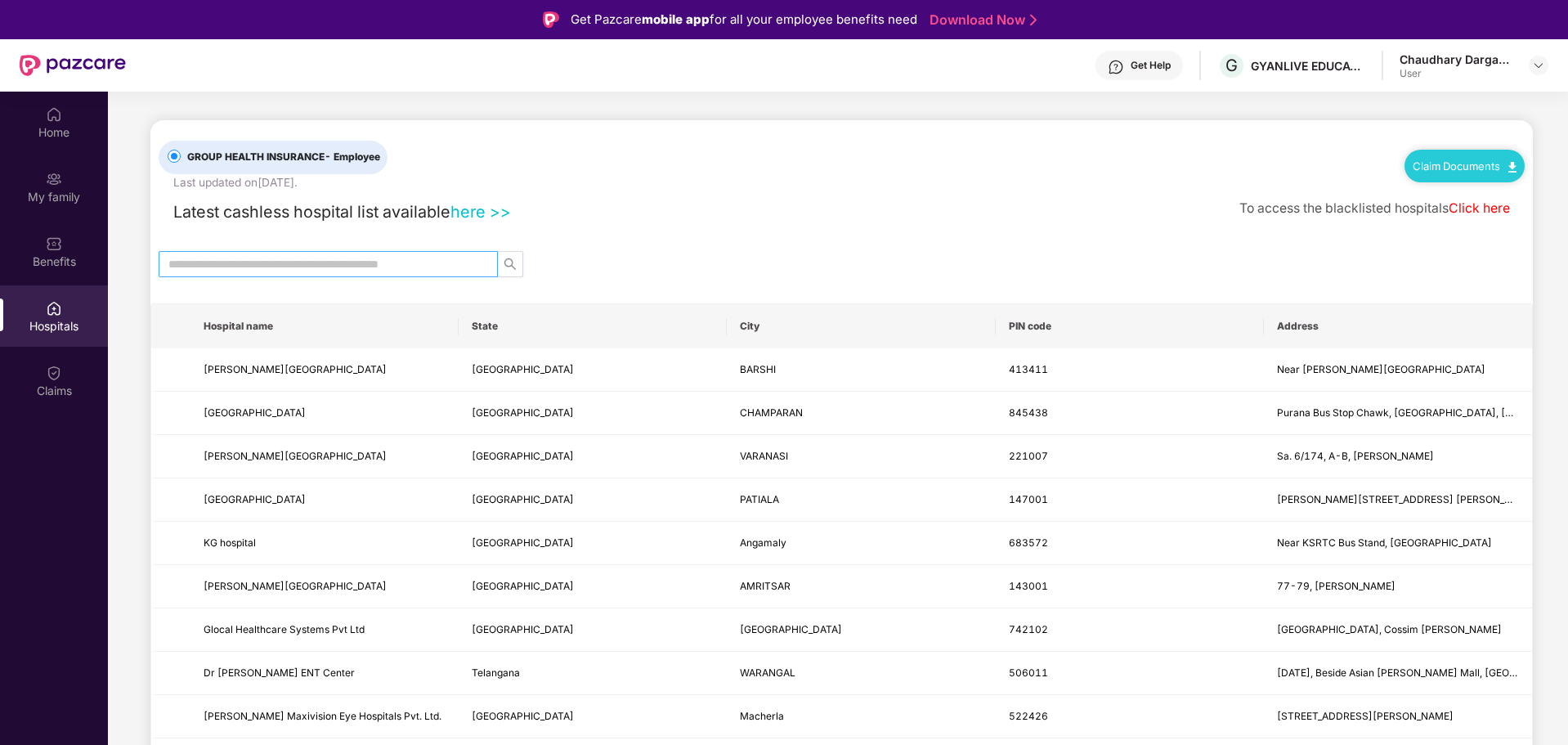
click at [390, 264] on input "text" at bounding box center [322, 264] width 307 height 18
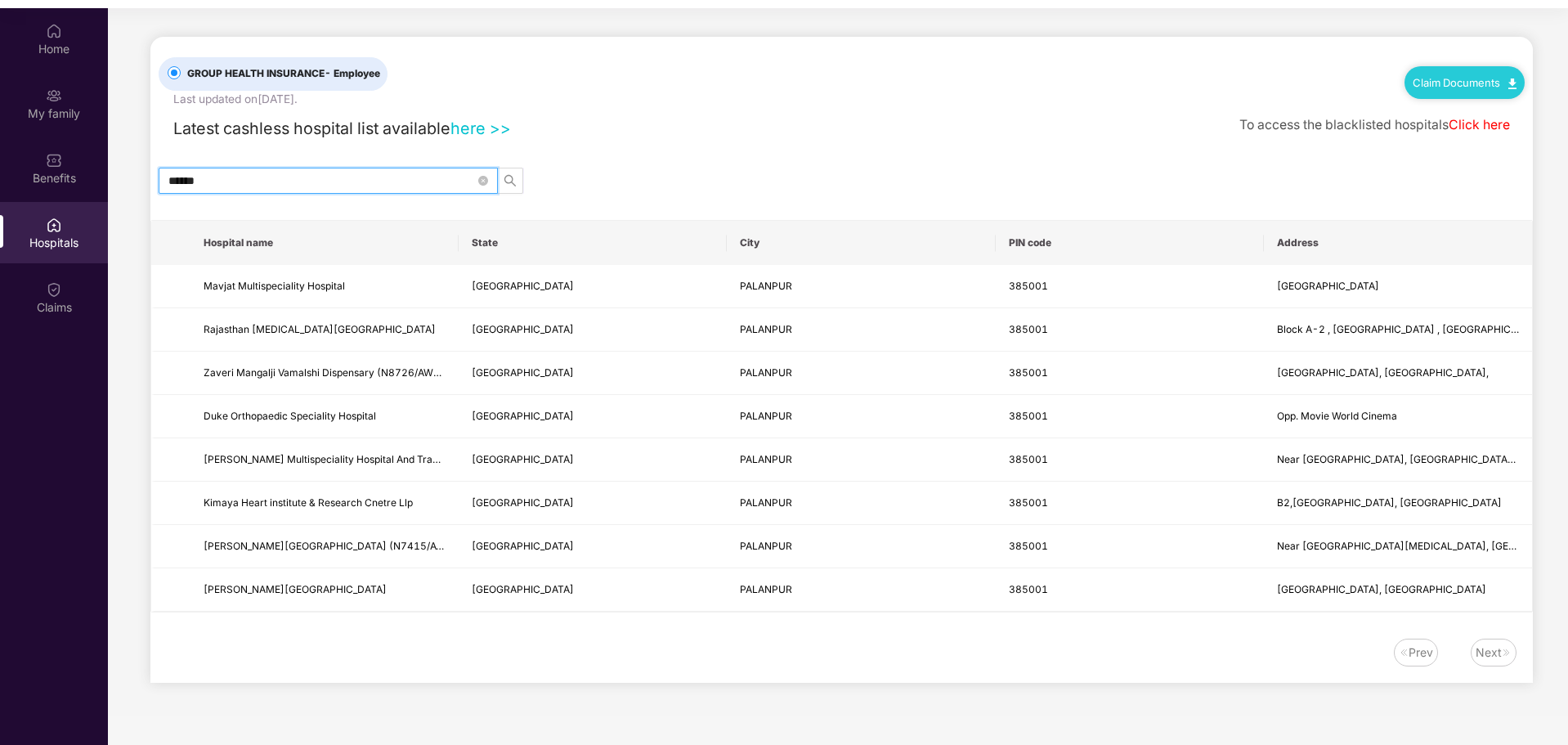
scroll to position [92, 0]
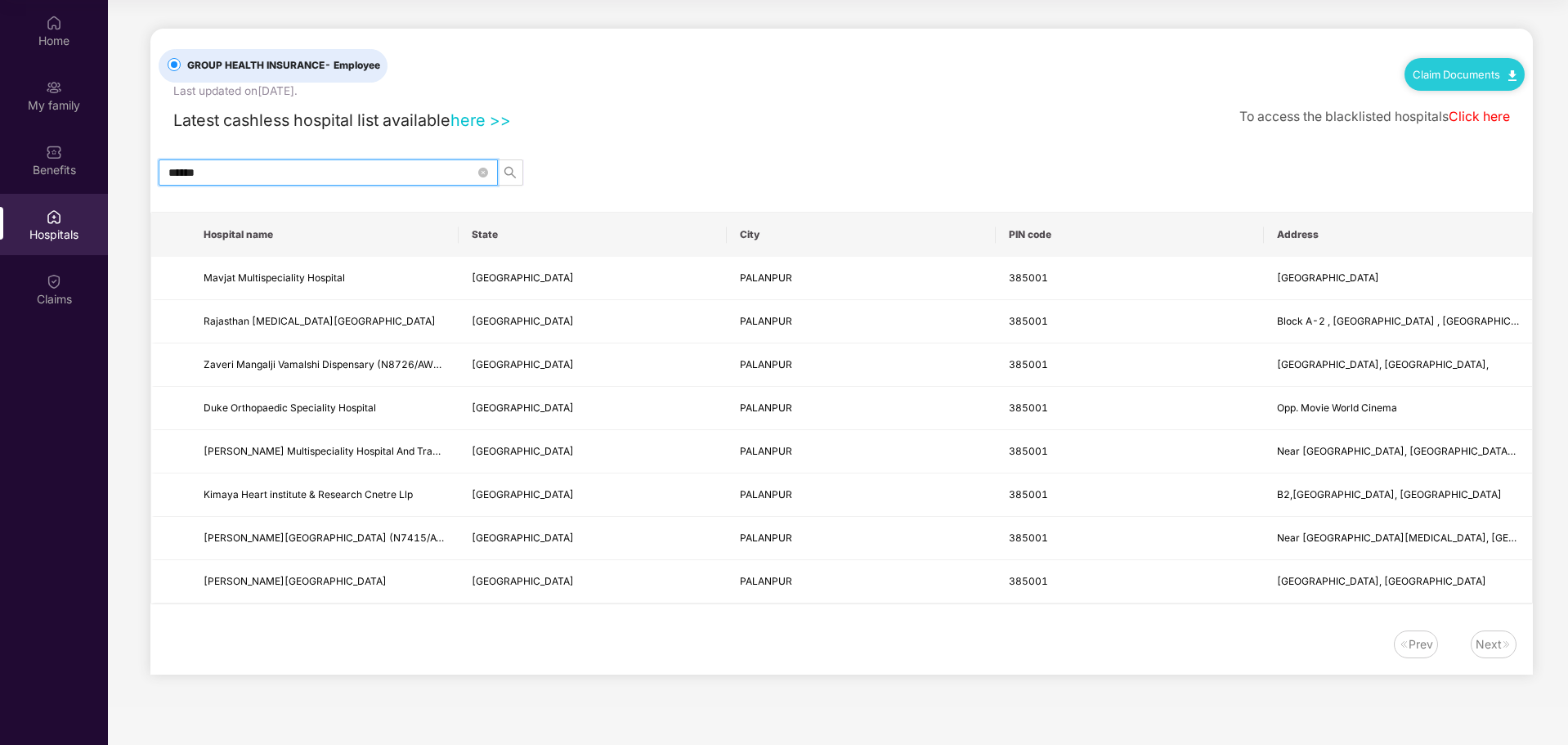
drag, startPoint x: 221, startPoint y: 170, endPoint x: 192, endPoint y: 166, distance: 29.3
click at [192, 166] on input "******" at bounding box center [322, 173] width 307 height 18
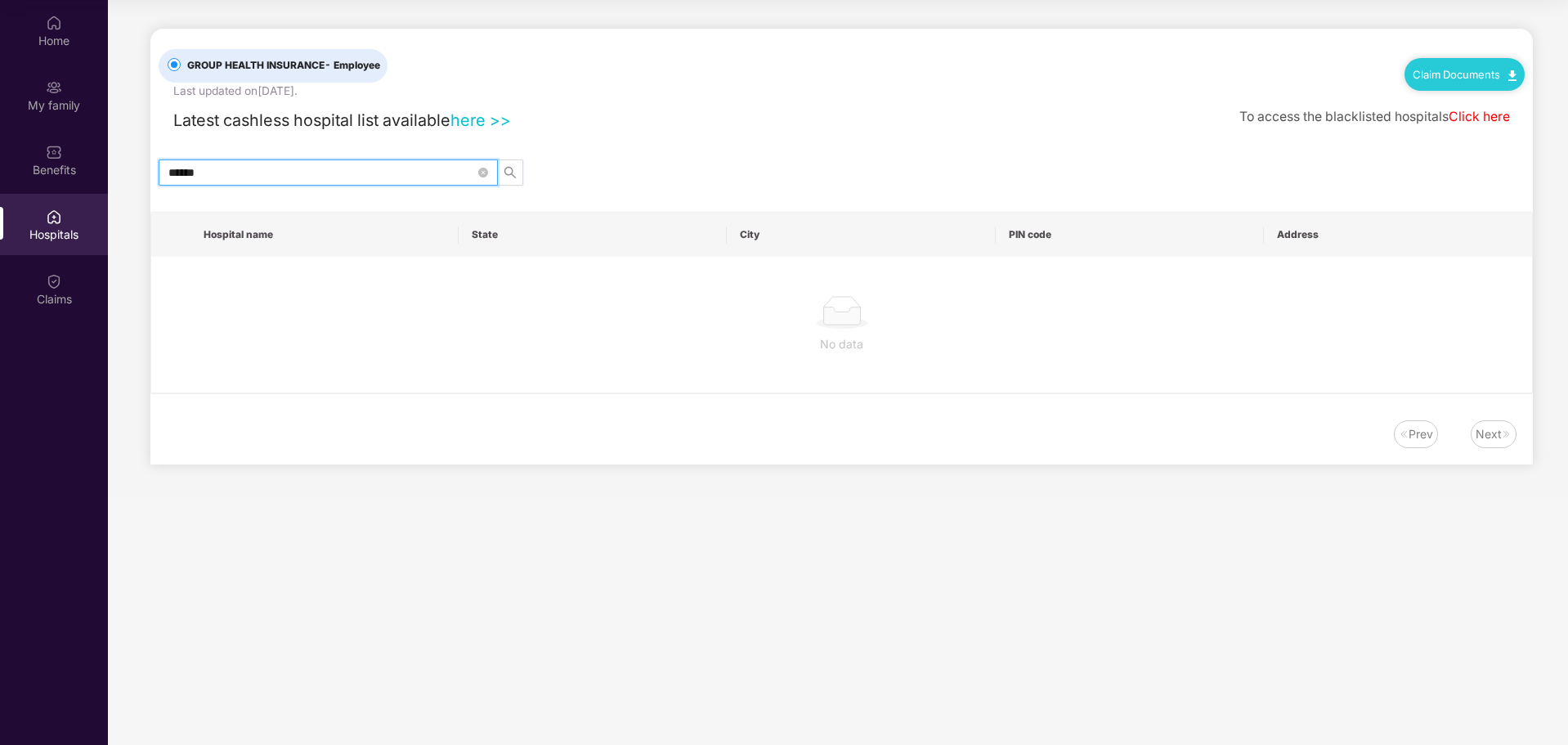
drag, startPoint x: 256, startPoint y: 173, endPoint x: 152, endPoint y: 174, distance: 104.0
click at [165, 169] on span "******" at bounding box center [328, 173] width 339 height 26
click at [507, 174] on icon "search" at bounding box center [509, 172] width 13 height 13
drag, startPoint x: 309, startPoint y: 178, endPoint x: 188, endPoint y: 175, distance: 121.0
click at [188, 175] on input "******" at bounding box center [322, 173] width 307 height 18
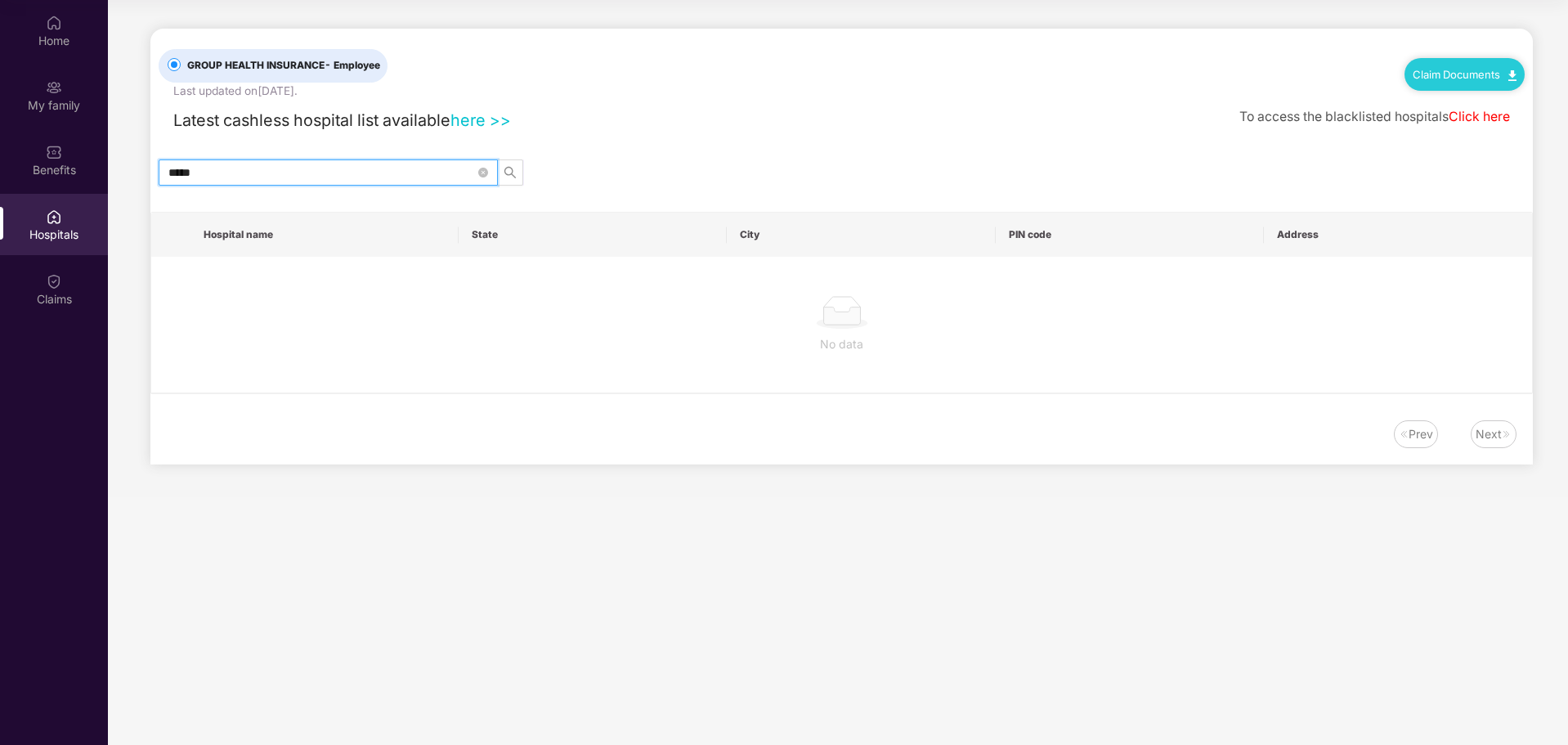
type input "******"
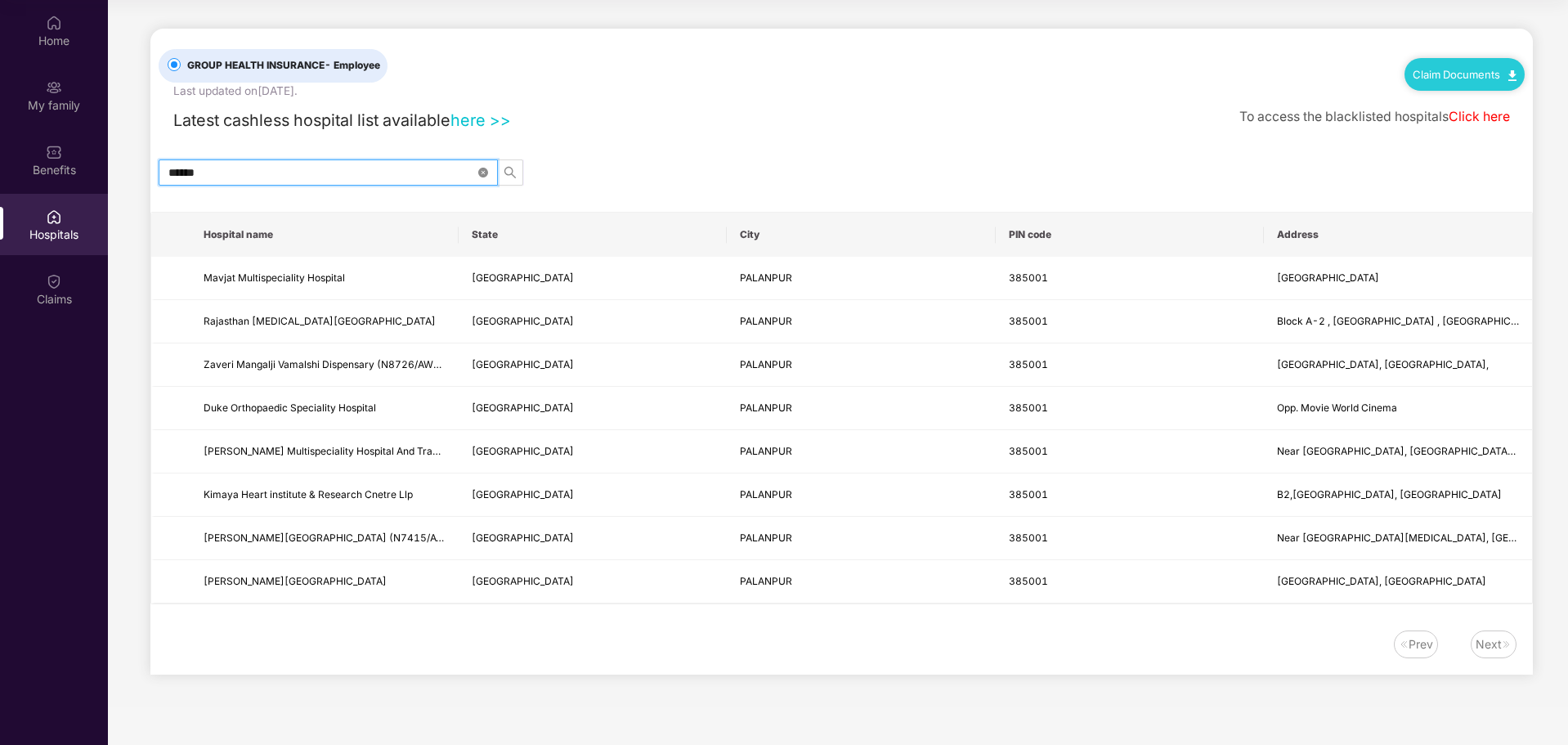
click at [480, 174] on icon "close-circle" at bounding box center [483, 172] width 10 height 10
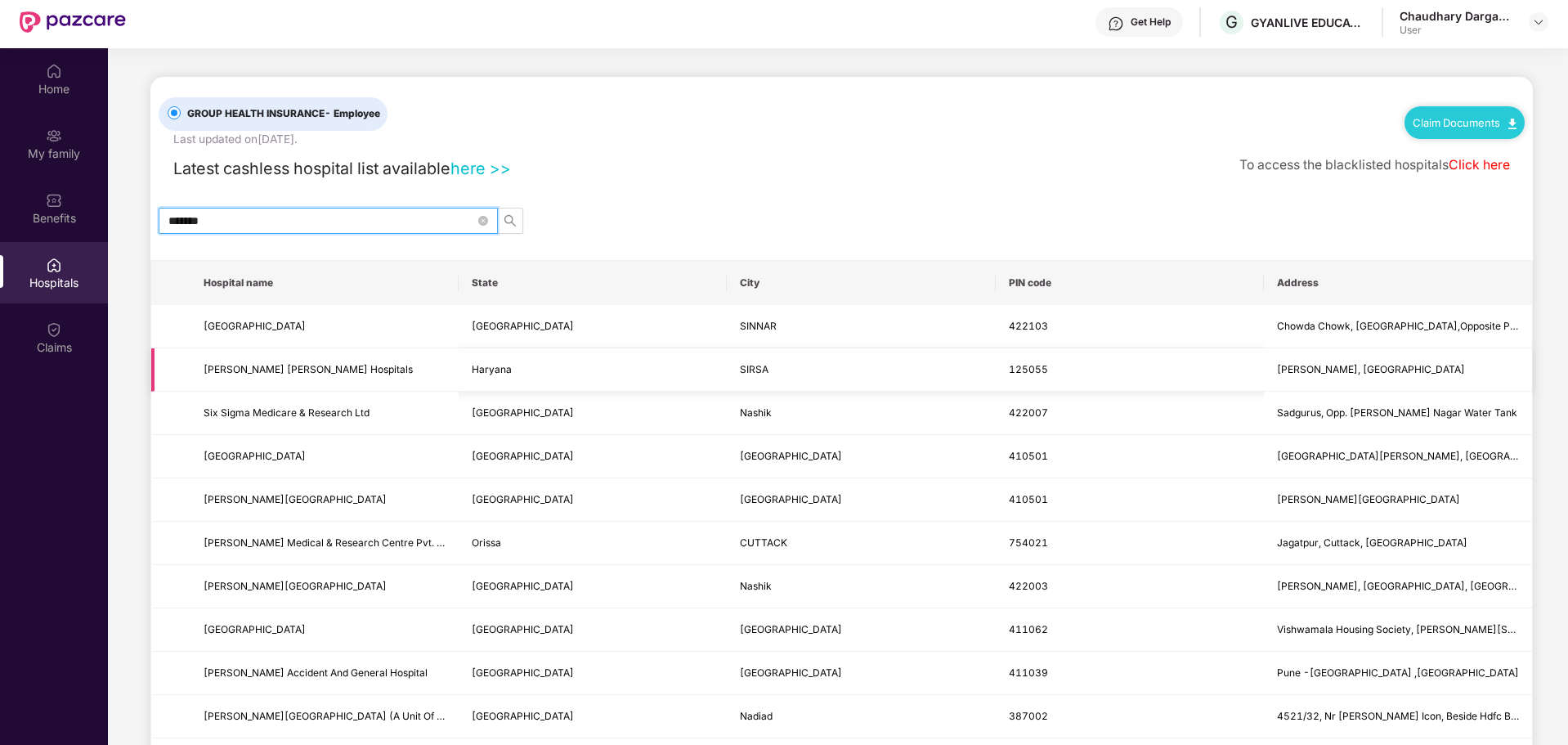
scroll to position [0, 0]
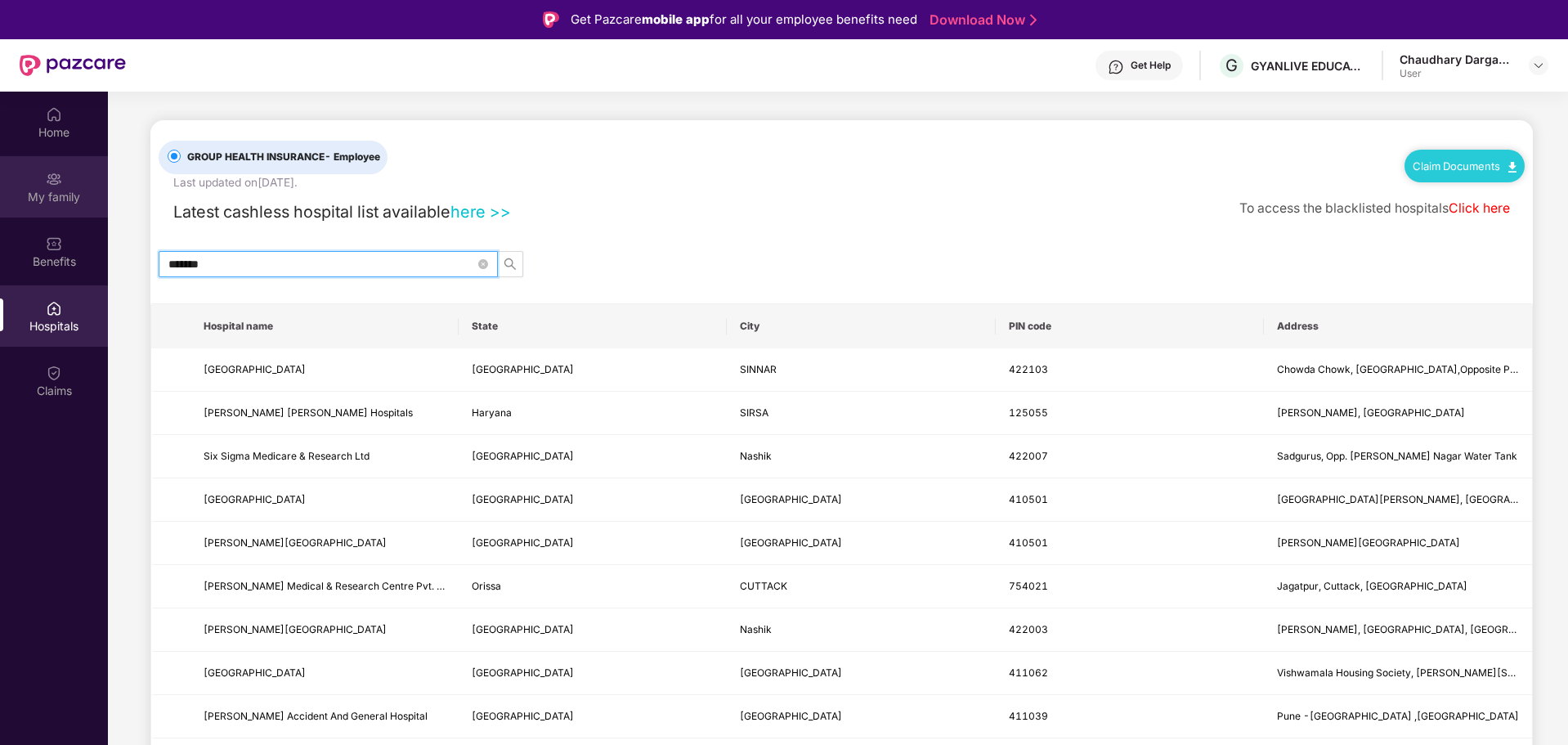
type input "*******"
click at [64, 201] on div "My family" at bounding box center [54, 197] width 108 height 17
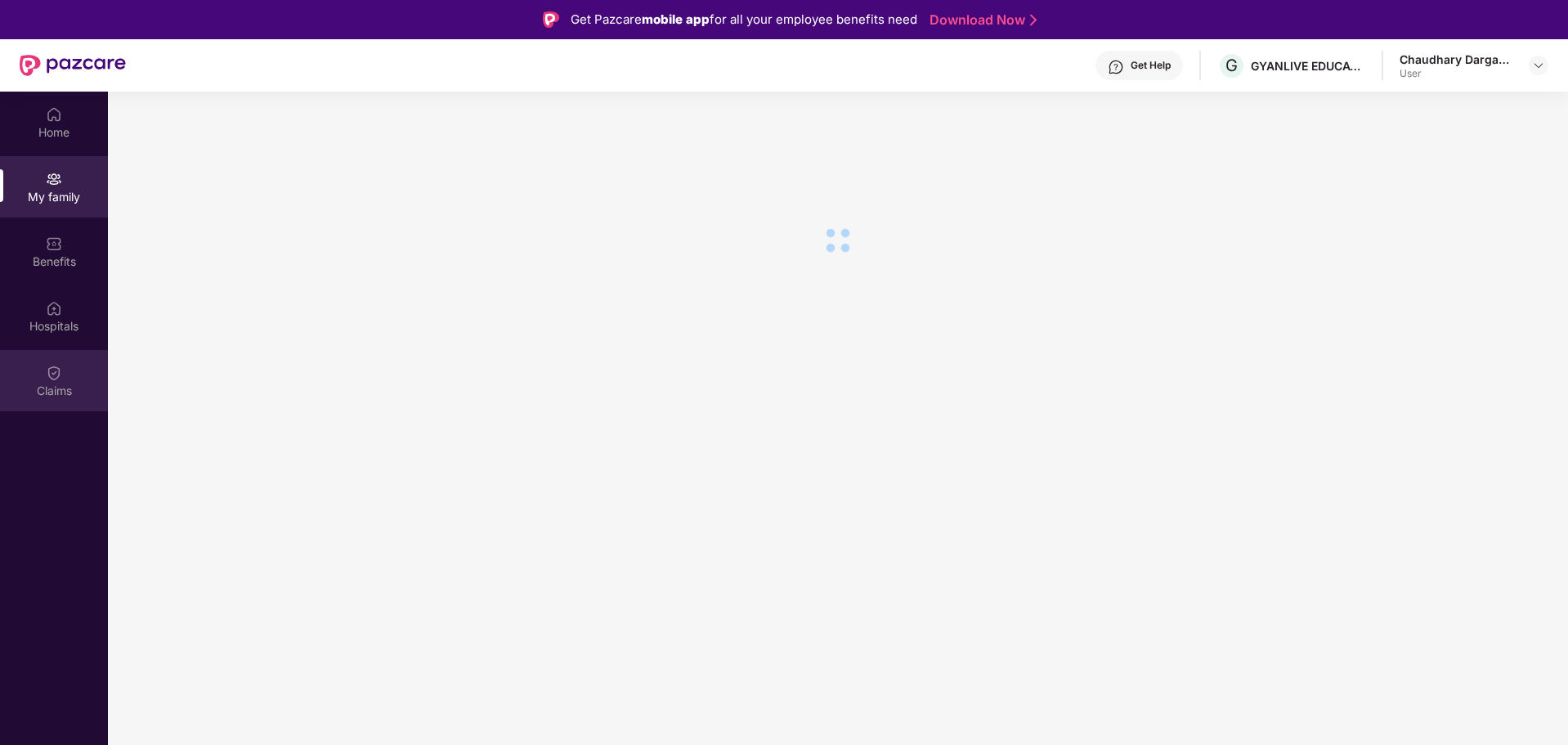
click at [49, 397] on div "Claims" at bounding box center [54, 391] width 108 height 17
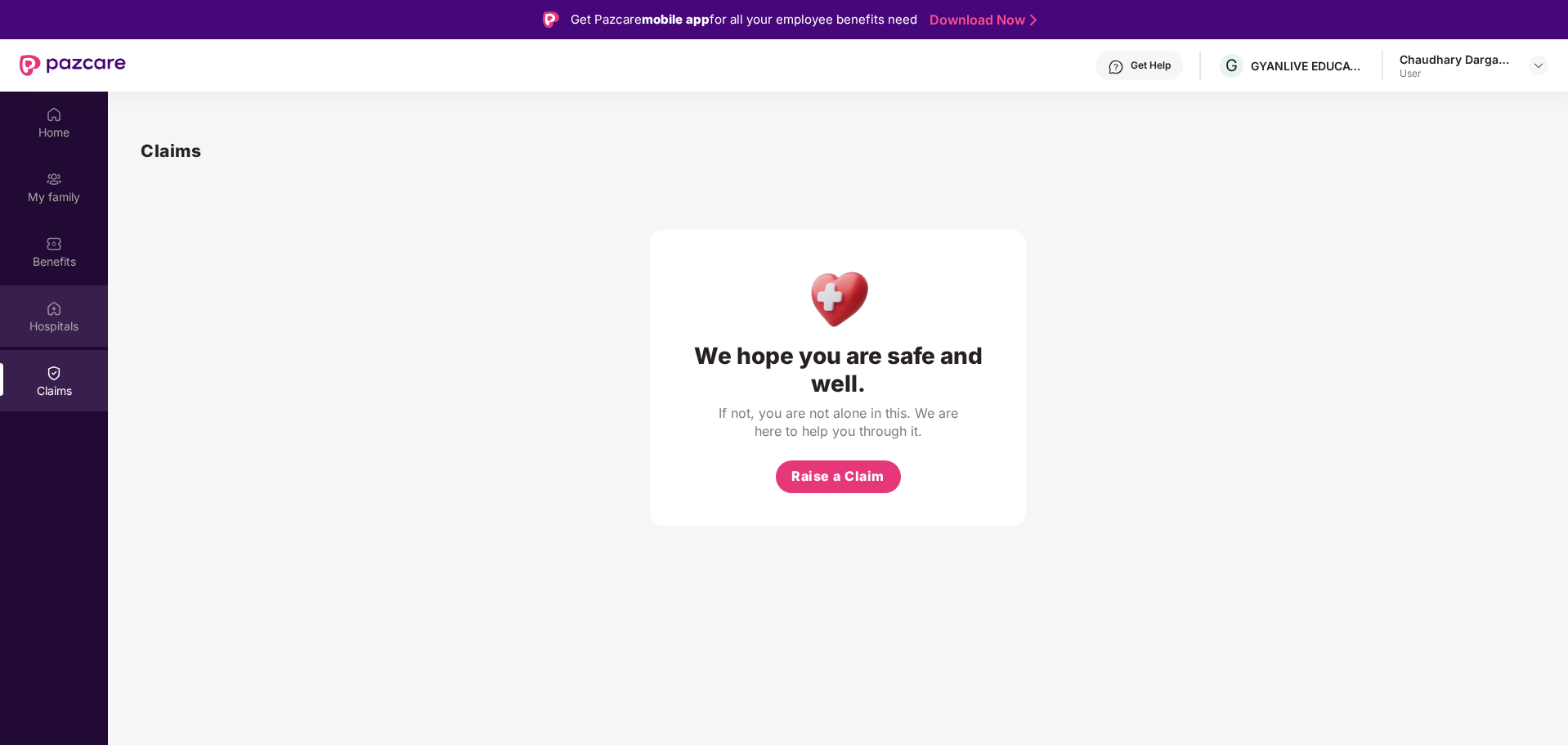
click at [41, 286] on div "Home My family Benefits Hospitals Claims" at bounding box center [54, 253] width 108 height 323
click at [51, 325] on div "Hospitals" at bounding box center [54, 326] width 108 height 17
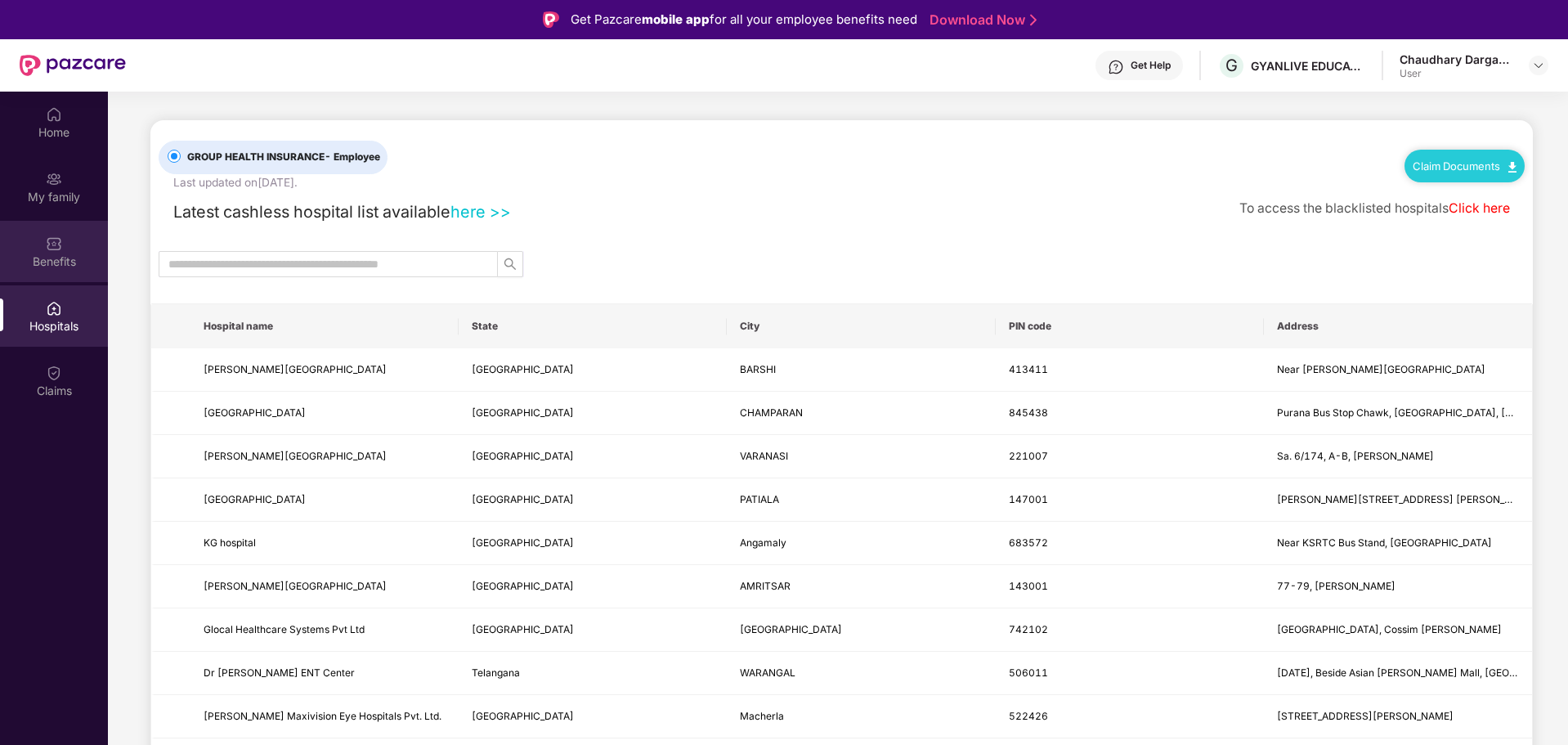
click at [60, 235] on img at bounding box center [54, 243] width 17 height 17
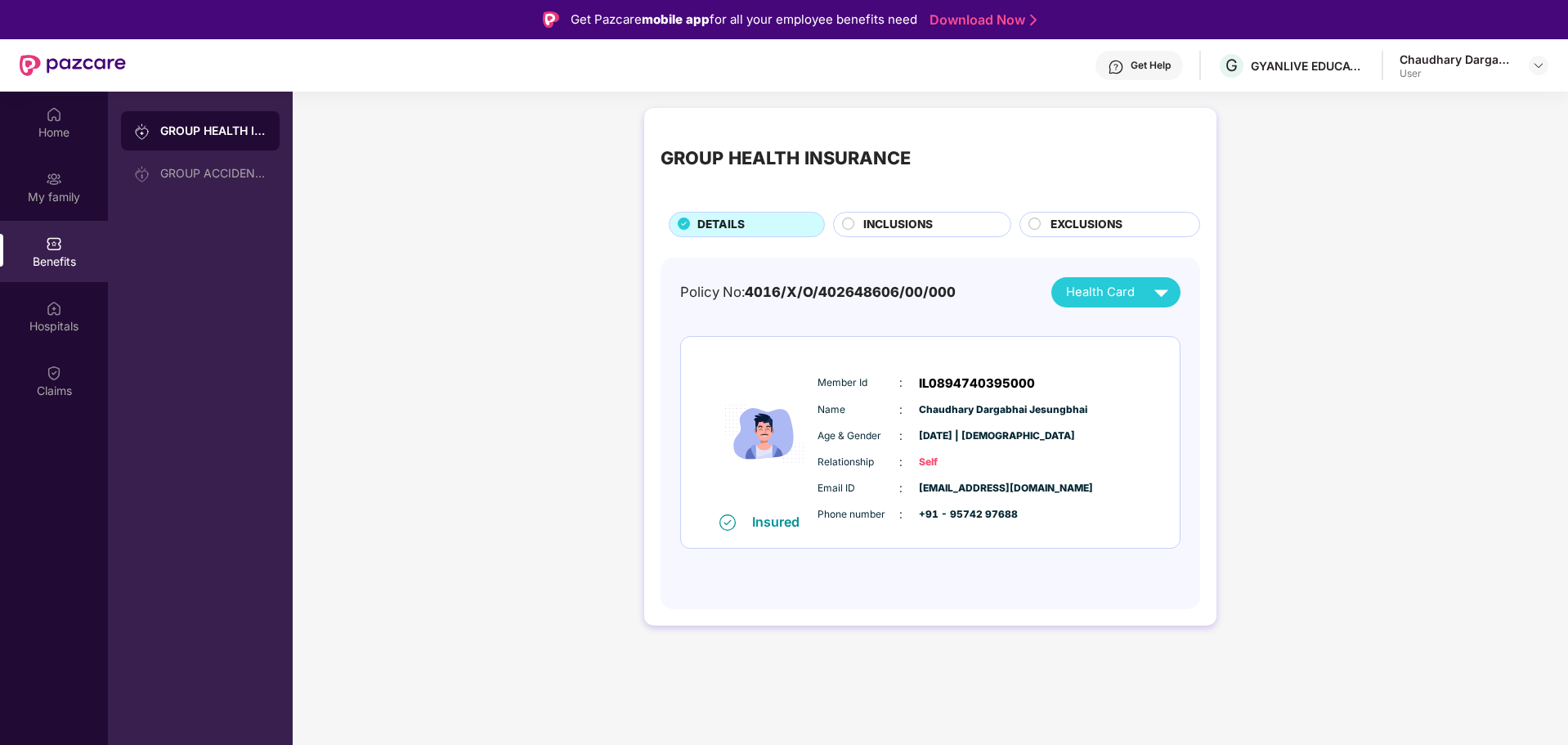
click at [904, 222] on span "INCLUSIONS" at bounding box center [898, 225] width 70 height 18
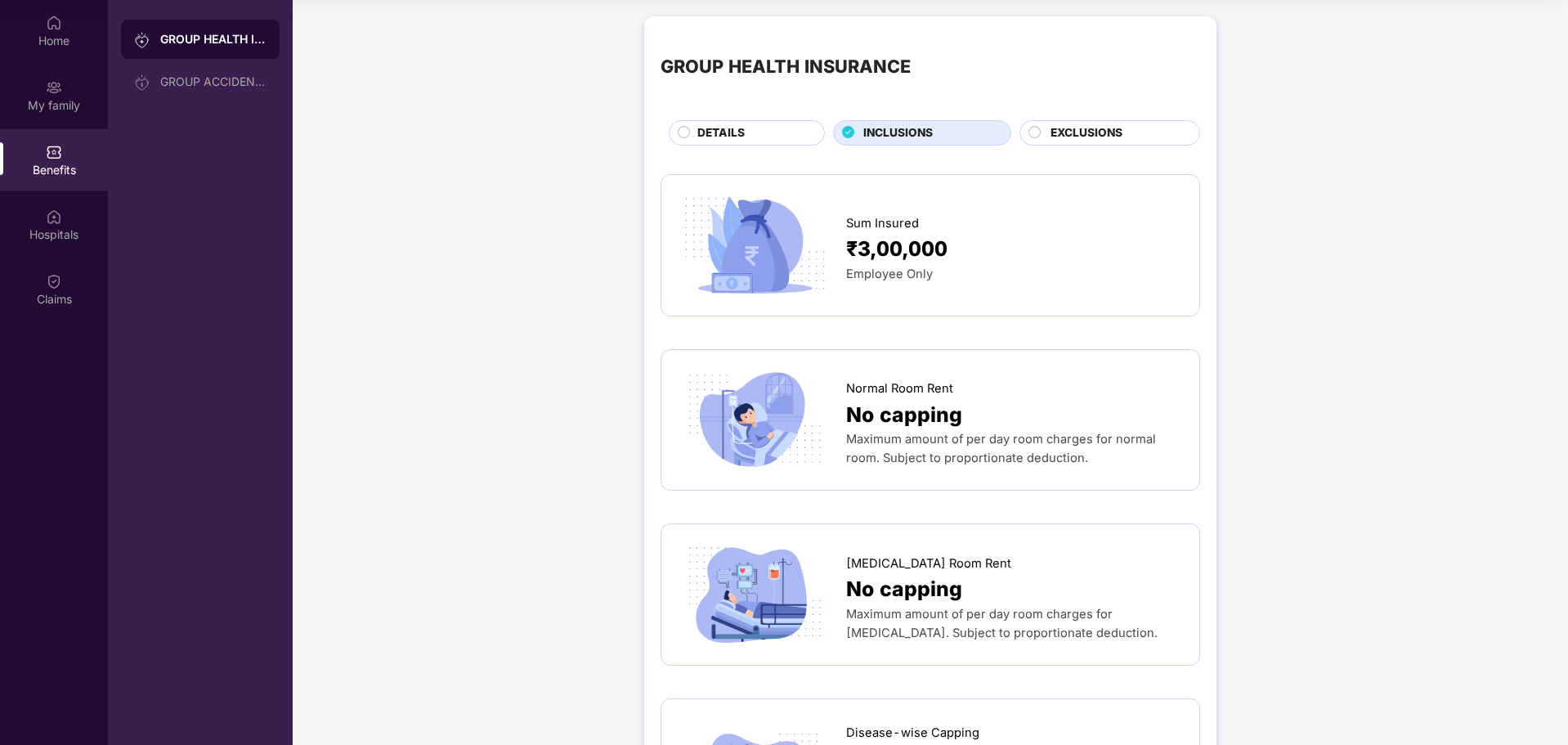
click at [1105, 128] on span "EXCLUSIONS" at bounding box center [1087, 133] width 72 height 18
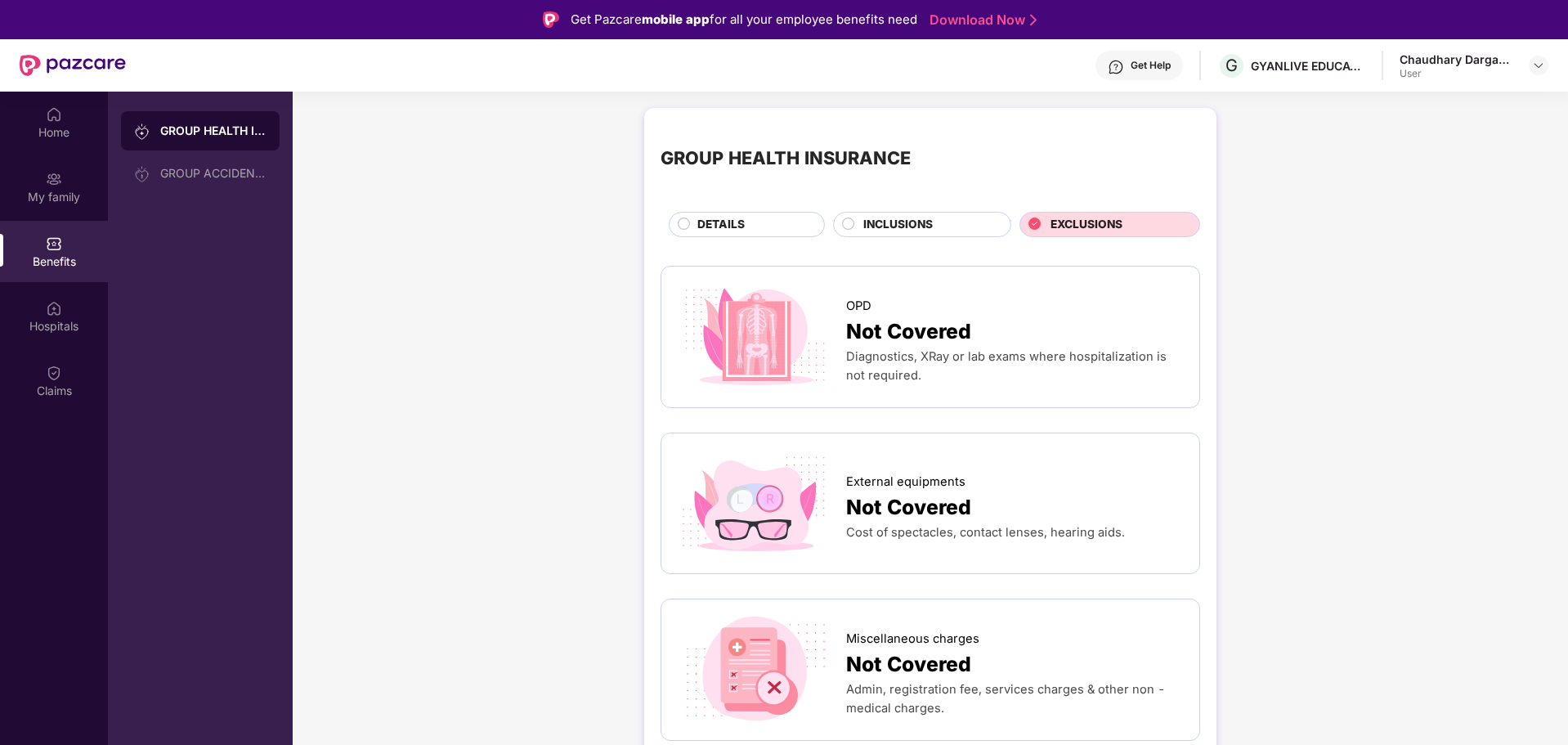
click at [909, 224] on span "INCLUSIONS" at bounding box center [898, 225] width 70 height 18
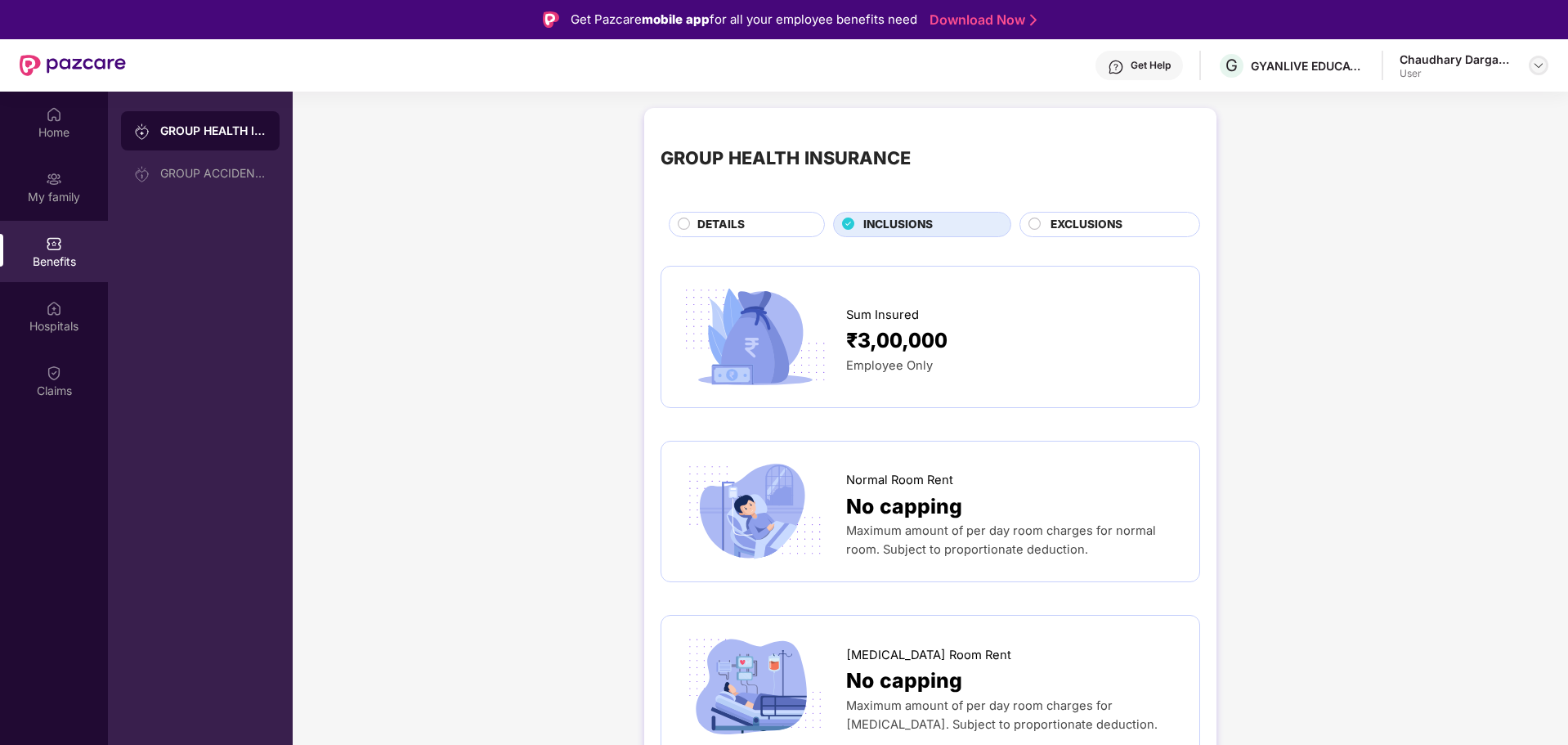
click at [1538, 63] on img at bounding box center [1538, 65] width 13 height 13
click at [1398, 103] on div "Logout" at bounding box center [1461, 104] width 212 height 32
